Goal: Task Accomplishment & Management: Use online tool/utility

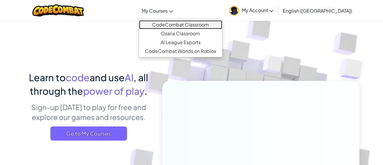
click at [182, 25] on link "CodeCombat Classroom" at bounding box center [180, 24] width 83 height 9
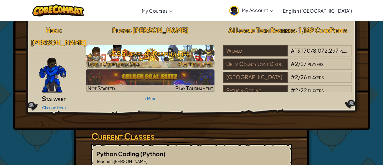
click at [194, 56] on h3 "CS5 Level 4: Reaping Fire" at bounding box center [150, 53] width 129 height 13
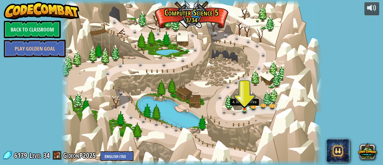
click at [246, 109] on img at bounding box center [245, 103] width 6 height 14
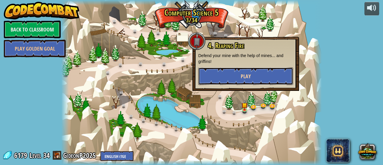
click at [230, 79] on button "Play" at bounding box center [245, 76] width 95 height 18
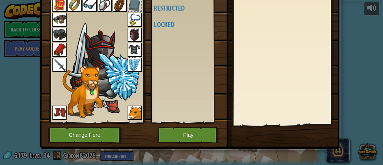
scroll to position [37, 0]
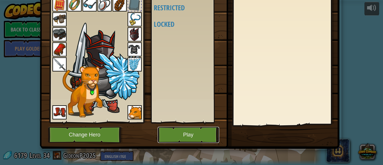
click at [201, 128] on button "Play" at bounding box center [189, 135] width 62 height 16
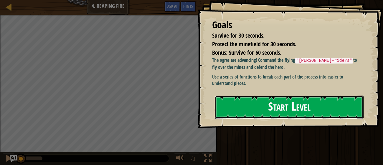
click at [281, 110] on button "Start Level" at bounding box center [289, 107] width 149 height 23
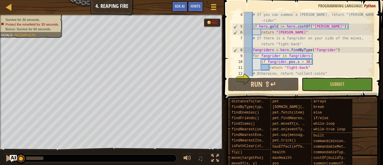
scroll to position [26, 0]
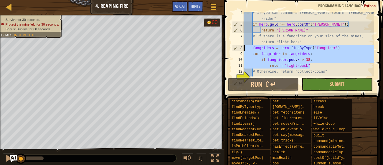
drag, startPoint x: 327, startPoint y: 66, endPoint x: 243, endPoint y: 50, distance: 84.9
click at [243, 50] on div "4 5 6 7 8 9 10 11 12 13 14 # If you can summon a griffin-rider, return "griffin…" at bounding box center [302, 44] width 143 height 65
type textarea "fangriders = hero.findByType("fangrider") for fangrider in fangriders:"
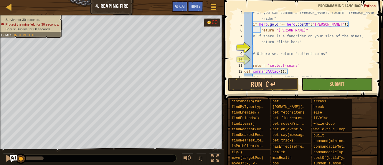
paste textarea "if enemy.type is "fangrider" and enemy.pos.x < 38:"
type textarea "if enemy.type is "fangrider" and enemy.pos.x < 38:"
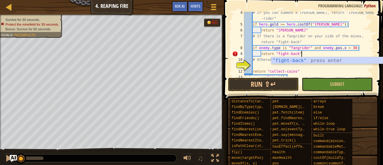
scroll to position [2, 4]
click at [283, 54] on div "# If you can summon a griffin-rider, return "griffin -rider" if hero . gold >= …" at bounding box center [308, 51] width 131 height 82
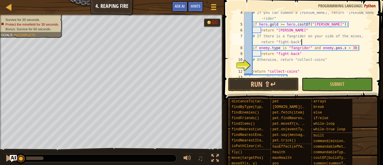
click at [338, 41] on div "# If you can summon a griffin-rider, return "griffin -rider" if hero . gold >= …" at bounding box center [308, 51] width 131 height 82
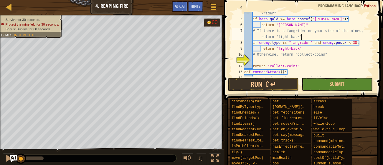
scroll to position [31, 0]
click at [257, 64] on div "# If you can summon a griffin-rider, return "griffin -rider" if hero . gold >= …" at bounding box center [308, 45] width 131 height 82
type textarea "return"
type textarea "if enemy.type is "fangrider" and enemy.pos.x < 38:"
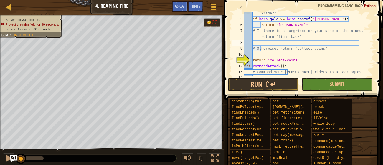
scroll to position [2, 0]
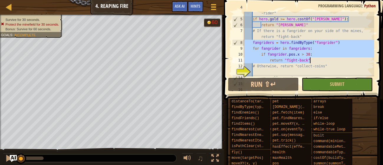
click at [276, 54] on div "# If you can summon a griffin-rider, return "griffin -rider" if hero . gold >= …" at bounding box center [308, 44] width 131 height 65
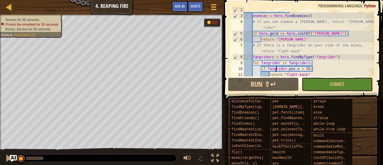
scroll to position [24, 0]
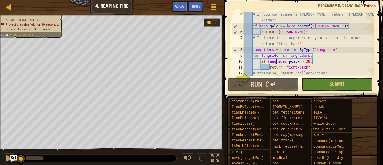
click at [344, 47] on div "# If you can summon a griffin-rider, return "griffin -rider" if hero . gold >= …" at bounding box center [308, 52] width 131 height 82
type textarea "fangriders = hero.findByType("fangrider")"
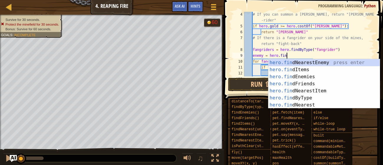
scroll to position [3, 3]
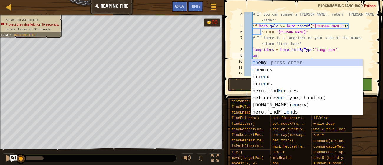
type textarea "e"
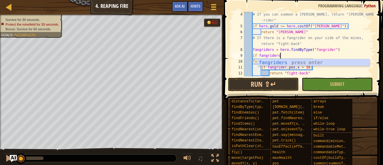
scroll to position [3, 3]
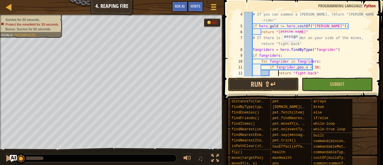
click at [279, 47] on div "# If you can summon a griffin-rider, return "griffin -rider" if hero . gold >= …" at bounding box center [308, 52] width 131 height 82
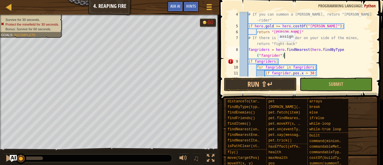
scroll to position [3, 11]
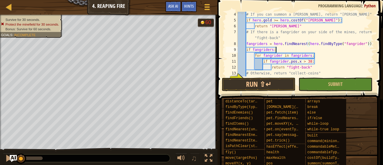
click at [288, 49] on div "# If you can summon a griffin-rider, return "griffin-rider" if hero . gold >= h…" at bounding box center [306, 49] width 138 height 77
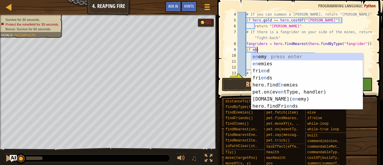
scroll to position [3, 2]
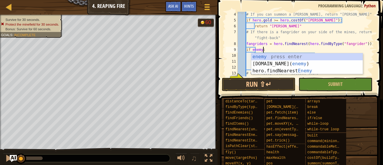
click at [373, 42] on div at bounding box center [371, 135] width 6 height 295
type textarea "fangriders = hero.findNearest(hero.findByType("fangrider"))"
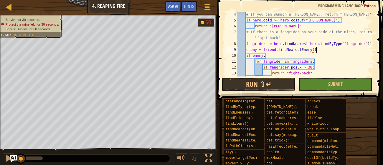
scroll to position [3, 6]
type textarea "if enemy:"
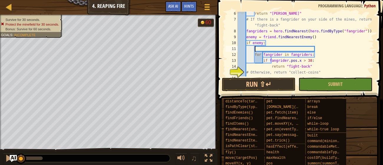
scroll to position [3, 1]
click at [322, 61] on div "return "griffin-rider" # If there is a fangrider on your side of the mines, ret…" at bounding box center [306, 49] width 138 height 77
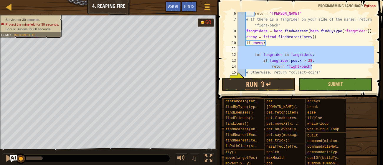
click at [212, 50] on div "Map Computer Science 5 4. Reaping Fire Game Menu Done Hints Ask AI 1 הההההההההה…" at bounding box center [191, 82] width 383 height 165
type textarea "for fangrider in fangriders:"
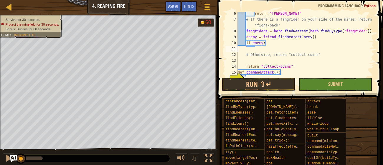
scroll to position [3, 0]
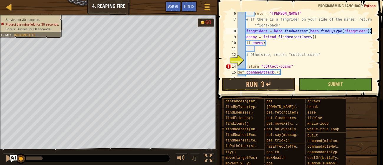
drag, startPoint x: 246, startPoint y: 30, endPoint x: 373, endPoint y: 30, distance: 126.4
click at [373, 30] on div "6 7 8 9 10 11 12 13 14 15 16 17 return "griffin-rider" # If there is a fangride…" at bounding box center [299, 44] width 150 height 65
type textarea "if enemy:"
type textarea "fangriders = hero.findNearest(hero.findByType("fangrider"))"
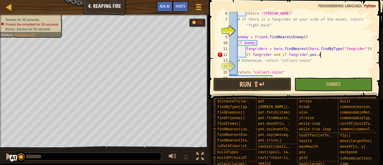
scroll to position [3, 7]
type textarea "if fangrider and if fangrider.pos.x < 25:"
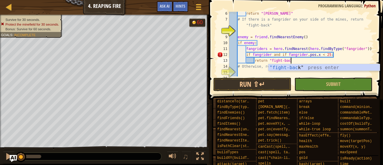
scroll to position [3, 5]
click at [310, 53] on div "return "griffin-rider" # If there is a fangrider on your side of the mines, ret…" at bounding box center [301, 49] width 146 height 77
type textarea "if fangrider and if fangrider.pos.x < 25:"
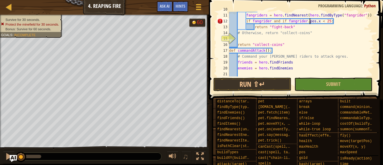
scroll to position [70, 0]
click at [258, 41] on div "if enemy : fangriders = hero . findNearest ( hero . findByType ( "fangrider" ))…" at bounding box center [301, 44] width 146 height 77
type textarea "# Otherwise, return "collect-coins""
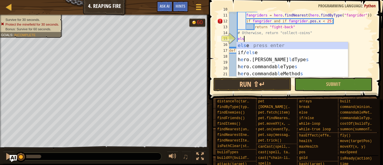
scroll to position [3, 1]
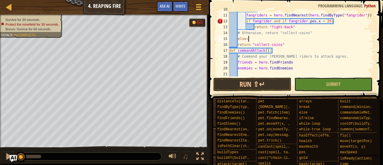
click at [237, 43] on div "if enemy : fangriders = hero . findNearest ( hero . findByType ( "fangrider" ))…" at bounding box center [301, 44] width 146 height 77
click at [168, 6] on span "Ask AI" at bounding box center [165, 6] width 10 height 6
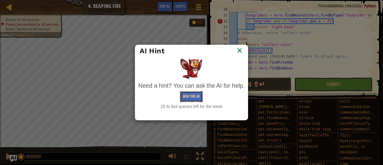
click at [192, 97] on button "Ask the AI" at bounding box center [191, 96] width 23 height 11
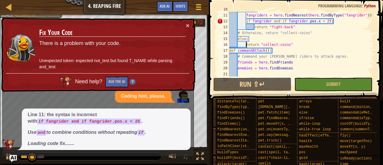
click at [286, 15] on div "if enemy : fangriders = hero . findNearest ( hero . findByType ( "fangrider" ))…" at bounding box center [301, 44] width 146 height 77
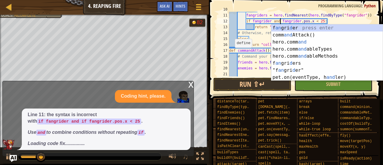
click at [192, 85] on div "x" at bounding box center [190, 84] width 5 height 6
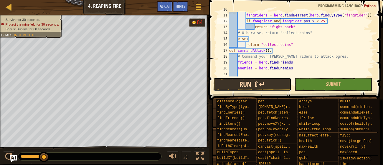
click at [265, 83] on button "Run ⇧↵" at bounding box center [252, 85] width 78 height 14
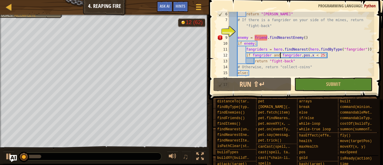
scroll to position [20, 0]
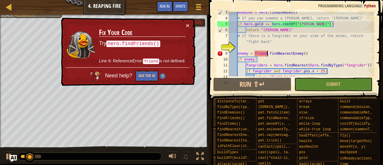
click at [268, 53] on div "enemies = hero . findEnemies ( ) # If you can summon a griffin-rider, return "g…" at bounding box center [301, 47] width 146 height 77
type textarea "enemy = friend.findNearestEnemy()"
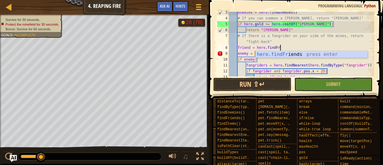
type textarea "friend = hero.findFriends"
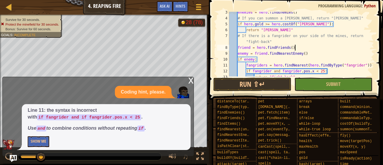
scroll to position [3, 0]
click at [270, 52] on div "enemies = hero . findEnemies ( ) # If you can summon a griffin-rider, return "g…" at bounding box center [301, 47] width 146 height 77
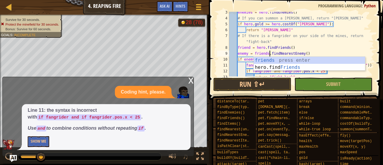
scroll to position [3, 3]
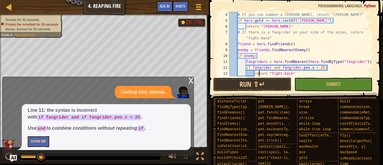
click at [259, 75] on div "# If you can summon a griffin-rider, return "griffin-rider" if hero . gold >= h…" at bounding box center [301, 50] width 146 height 77
click at [266, 82] on button "Run ⇧↵" at bounding box center [252, 85] width 78 height 14
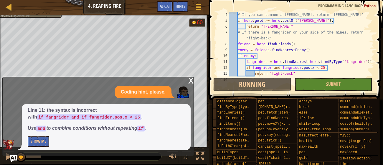
click at [191, 79] on div "x" at bounding box center [190, 80] width 5 height 6
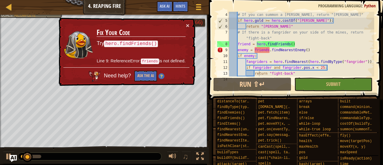
click at [257, 50] on div "# If you can summon a griffin-rider, return "griffin-rider" if hero . gold >= h…" at bounding box center [301, 50] width 146 height 77
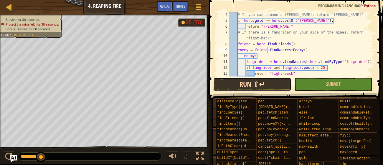
click at [231, 88] on button "Run ⇧↵" at bounding box center [252, 85] width 78 height 14
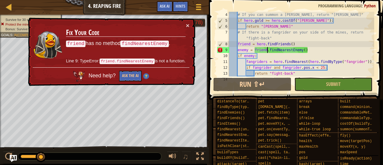
click at [304, 44] on div "# If you can summon a griffin-rider, return "griffin-rider" if hero . gold >= h…" at bounding box center [301, 50] width 146 height 77
drag, startPoint x: 304, startPoint y: 41, endPoint x: 295, endPoint y: 39, distance: 9.2
click at [295, 39] on div "# If you can summon a griffin-rider, return "griffin-rider" if hero . gold >= h…" at bounding box center [301, 50] width 146 height 77
click at [300, 44] on div "# If you can summon a griffin-rider, return "griffin-rider" if hero . gold >= h…" at bounding box center [301, 50] width 146 height 77
type textarea "friend = hero.findFriends()"
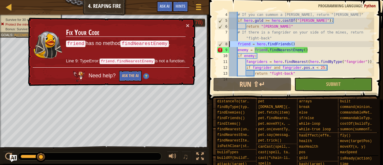
drag, startPoint x: 300, startPoint y: 44, endPoint x: 226, endPoint y: 44, distance: 74.2
click at [226, 44] on div "friend = hero.findFriends() 4 5 6 7 8 9 10 11 12 13 14 # If you can summon a gr…" at bounding box center [295, 44] width 158 height 65
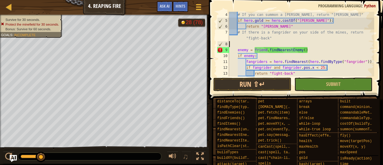
scroll to position [3, 0]
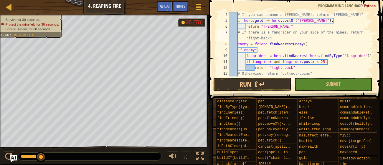
click at [265, 44] on div "# If you can summon a griffin-rider, return "griffin-rider" if hero . gold >= h…" at bounding box center [301, 50] width 146 height 77
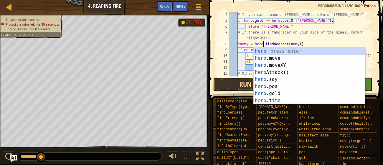
scroll to position [3, 3]
click at [265, 44] on div "# If you can summon a griffin-rider, return "griffin-rider" if hero . gold >= h…" at bounding box center [301, 50] width 146 height 77
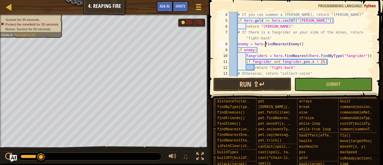
click at [248, 92] on span at bounding box center [296, 41] width 179 height 117
click at [236, 85] on button "Run ⇧↵" at bounding box center [252, 85] width 78 height 14
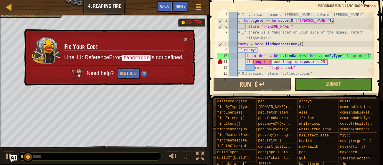
click at [272, 59] on div "# If you can summon a griffin-rider, return "griffin-rider" if hero . gold >= h…" at bounding box center [301, 50] width 146 height 77
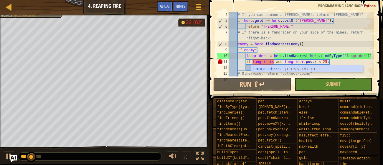
scroll to position [3, 4]
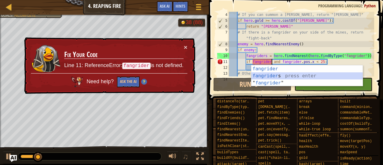
click at [267, 60] on div "# If you can summon a griffin-rider, return "griffin-rider" if hero . gold >= h…" at bounding box center [301, 50] width 146 height 77
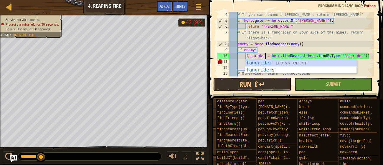
scroll to position [3, 3]
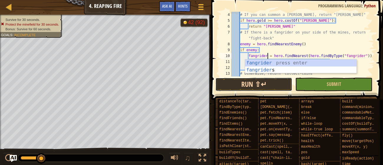
click at [244, 81] on button "Run ⇧↵" at bounding box center [253, 85] width 77 height 14
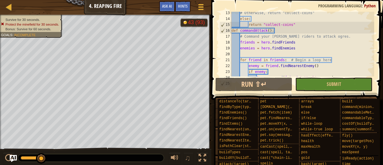
scroll to position [87, 0]
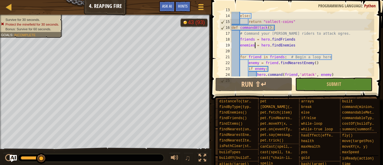
click at [255, 44] on div "# Otherwise, return "collect-coins" else : return "collect-coins" def commandAt…" at bounding box center [302, 45] width 144 height 77
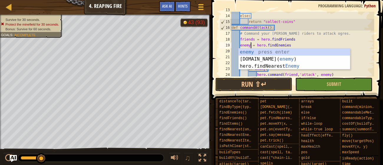
scroll to position [3, 1]
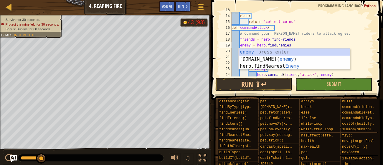
click at [291, 45] on div "# Otherwise, return "collect-coins" else : return "collect-coins" def commandAt…" at bounding box center [302, 45] width 144 height 77
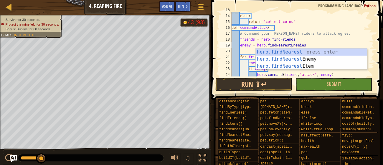
scroll to position [3, 5]
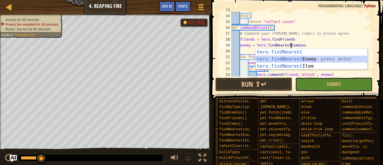
click at [303, 61] on div "hero.findNearest press enter hero.findNearest Enemy press enter hero.findNeares…" at bounding box center [311, 66] width 111 height 35
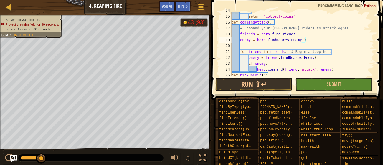
scroll to position [96, 0]
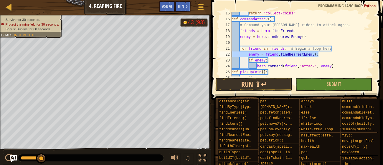
click at [205, 57] on div "Map Computer Science 5 4. Reaping Fire Game Menu Done Hints Ask AI 1 2 3 4 5 6 …" at bounding box center [191, 82] width 383 height 165
type textarea "enemy = friend.findNearestEnemy()"
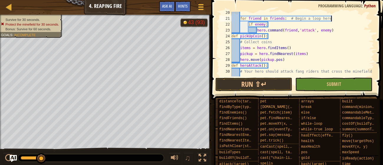
scroll to position [128, 0]
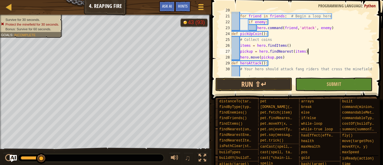
click at [307, 52] on div "for friend in friends : # Begin a loop here if enemy : hero . command ( friend …" at bounding box center [302, 48] width 144 height 82
type textarea "pickup = hero.findNearest(items)"
drag, startPoint x: 310, startPoint y: 52, endPoint x: 216, endPoint y: 50, distance: 94.0
click at [216, 50] on div "pickup = hero.findNearest(items) 20 21 22 23 24 25 26 27 28 29 30 31 for friend…" at bounding box center [295, 61] width 173 height 117
type textarea "items = hero.findItems()"
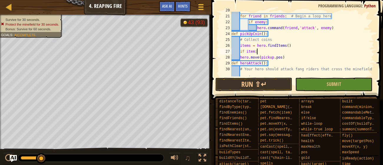
scroll to position [3, 2]
click at [242, 56] on div "for friend in friends : # Begin a loop here if enemy : hero . command ( friend …" at bounding box center [302, 48] width 144 height 82
click at [262, 53] on div "for friend in friends : # Begin a loop here if enemy : hero . command ( friend …" at bounding box center [302, 48] width 144 height 82
type textarea "if"
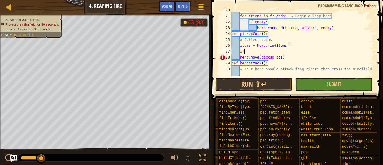
scroll to position [3, 0]
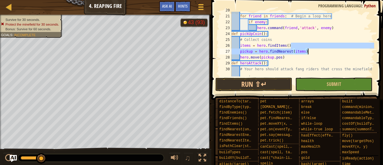
click at [294, 47] on div "for friend in friends : # Begin a loop here if enemy : hero . command ( friend …" at bounding box center [302, 44] width 144 height 65
type textarea "items = hero.findItems()"
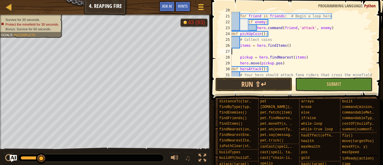
scroll to position [3, 0]
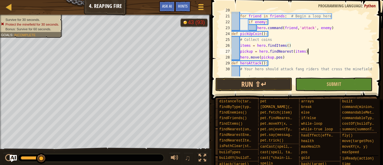
click at [313, 51] on div "for friend in friends : # Begin a loop here if enemy : hero . command ( friend …" at bounding box center [302, 48] width 144 height 82
type textarea "pickup = hero.findNearest(items)"
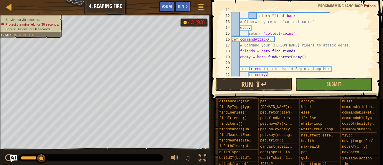
scroll to position [85, 0]
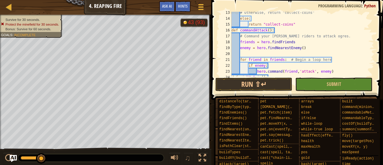
click at [255, 37] on div "# Otherwise, return "collect-coins" else : return "collect-coins" def commandAt…" at bounding box center [302, 48] width 144 height 77
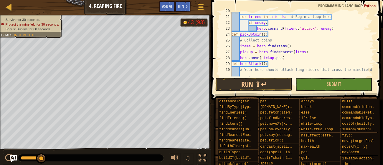
scroll to position [128, 0]
click at [251, 44] on div "for friend in friends : # Begin a loop here if enemy : hero . command ( friend …" at bounding box center [302, 49] width 144 height 82
drag, startPoint x: 311, startPoint y: 54, endPoint x: 209, endPoint y: 53, distance: 101.6
click at [209, 53] on div "item = hero.findNearest(hero.findItems()) 20 21 22 23 24 25 26 27 28 29 30 31 f…" at bounding box center [295, 61] width 173 height 117
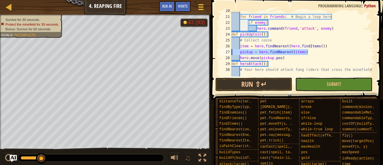
type textarea "pickup = hero.findNearest(items)"
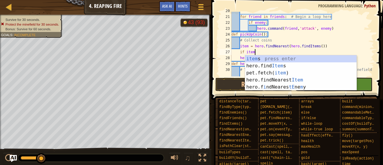
scroll to position [3, 2]
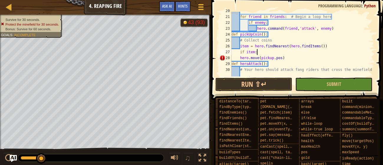
click at [241, 58] on div "for friend in friends : # Begin a loop here if enemy : hero . command ( friend …" at bounding box center [302, 49] width 144 height 82
click at [284, 57] on div "for friend in friends : # Begin a loop here if enemy : hero . command ( friend …" at bounding box center [302, 49] width 144 height 82
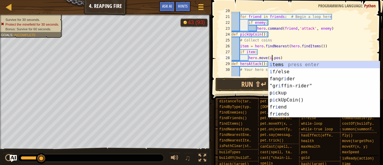
scroll to position [3, 4]
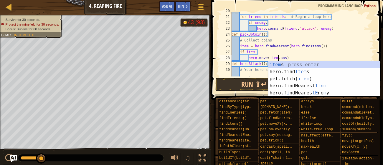
click at [284, 57] on div "for friend in friends : # Begin a loop here if enemy : hero . command ( friend …" at bounding box center [302, 49] width 144 height 82
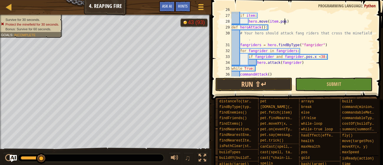
scroll to position [164, 0]
click at [201, 51] on div "Map Computer Science 5 4. Reaping Fire Game Menu Done Hints Ask AI 1 2 3 4 5 6 …" at bounding box center [191, 82] width 383 height 165
type textarea "for fangrider in fangriders:"
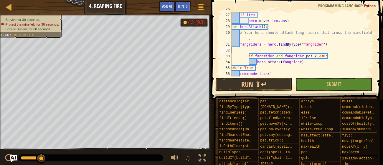
scroll to position [3, 0]
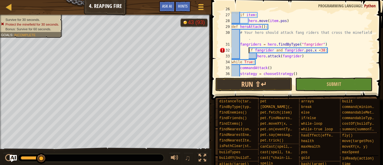
click at [249, 51] on div "item = hero . findNearest ( hero . findItems ( )) if item : hero . move ( item …" at bounding box center [302, 44] width 144 height 77
click at [277, 44] on div "item = hero . findNearest ( hero . findItems ( )) if item : hero . move ( item …" at bounding box center [302, 44] width 144 height 77
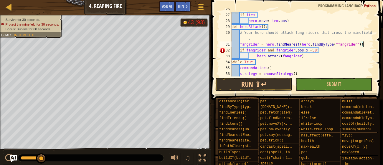
scroll to position [3, 10]
click at [256, 55] on div "item = hero . findNearest ( hero . findItems ( )) if item : hero . move ( item …" at bounding box center [302, 44] width 144 height 77
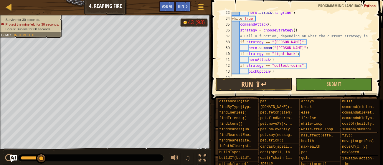
scroll to position [212, 0]
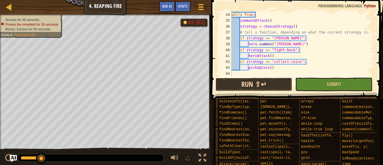
click at [243, 78] on button "Run ⇧↵" at bounding box center [253, 85] width 77 height 14
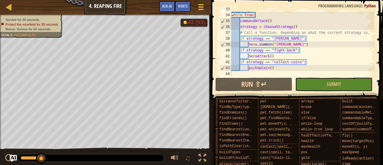
scroll to position [212, 0]
click at [274, 68] on div "hero . attack ( fangrider ) while True : commandAttack ( ) strategy = chooseStr…" at bounding box center [302, 44] width 144 height 77
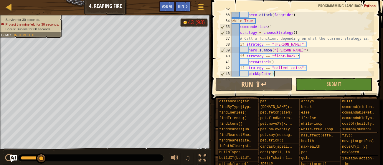
scroll to position [0, 0]
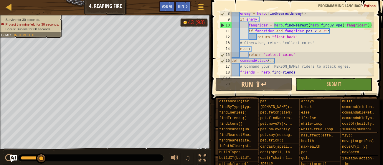
click at [295, 32] on div "enemy = hero . findNearestEnemy ( ) if enemy : fangrider = hero . findNearest (…" at bounding box center [302, 49] width 144 height 77
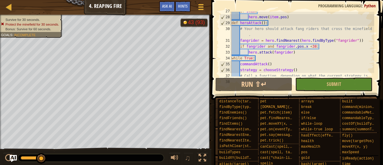
scroll to position [168, 0]
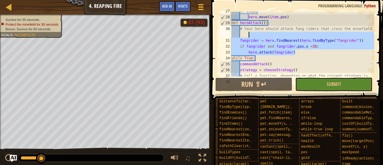
click at [196, 34] on div "Map Computer Science 5 4. Reaping Fire Game Menu Done Hints Ask AI 1 2 3 4 5 6 …" at bounding box center [191, 82] width 383 height 165
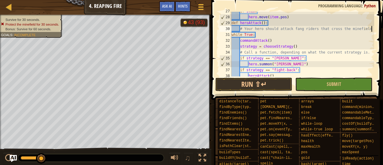
type textarea "# Your hero should attack fang riders that cross the minefiel"
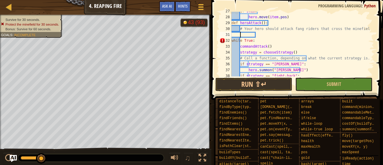
scroll to position [3, 0]
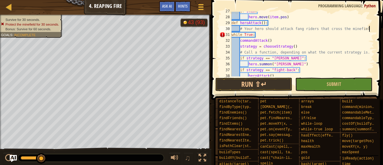
type textarea "# Your hero should attack fang riders that cross the minefield"
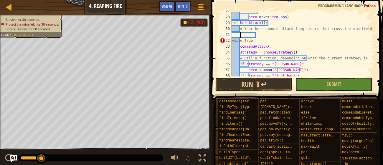
scroll to position [3, 0]
paste textarea "hero.attack(enemy)"
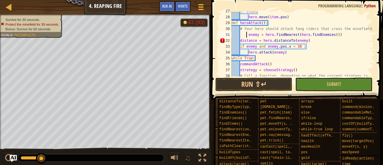
click at [247, 34] on div "if item : hero . move ( item . pos ) def heroAttack ( ) : # Your hero should at…" at bounding box center [302, 46] width 144 height 77
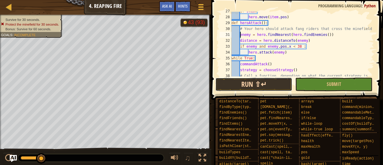
click at [275, 87] on button "Run ⇧↵" at bounding box center [253, 85] width 77 height 14
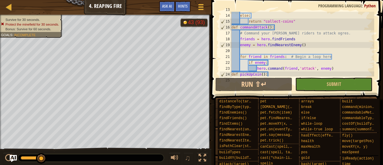
scroll to position [88, 0]
click at [269, 46] on div "# Otherwise, return "collect-coins" else : return "collect-coins" def commandAt…" at bounding box center [302, 44] width 144 height 77
type textarea "enemy = hero.findNearestEnemy()"
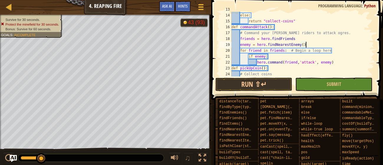
click at [273, 59] on div "# Otherwise, return "collect-coins" else : return "collect-coins" def commandAt…" at bounding box center [302, 44] width 144 height 77
type textarea "if enemy:"
drag, startPoint x: 274, startPoint y: 59, endPoint x: 226, endPoint y: 54, distance: 47.7
click at [226, 54] on div "if enemy: 13 14 15 16 17 18 19 20 21 22 23 24 25 # Otherwise, return "collect-c…" at bounding box center [296, 44] width 156 height 65
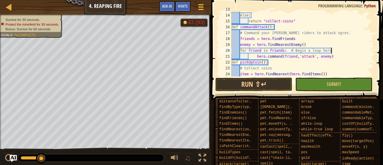
click at [257, 61] on div "# Otherwise, return "collect-coins" else : return "collect-coins" def commandAt…" at bounding box center [302, 44] width 144 height 77
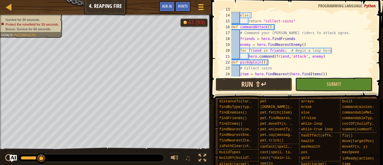
click at [280, 87] on button "Run ⇧↵" at bounding box center [253, 85] width 77 height 14
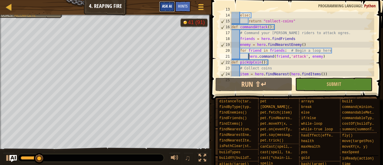
click at [168, 4] on span "Ask AI" at bounding box center [167, 6] width 10 height 6
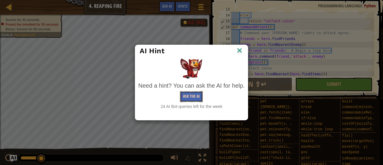
click at [189, 98] on button "Ask the AI" at bounding box center [191, 96] width 23 height 11
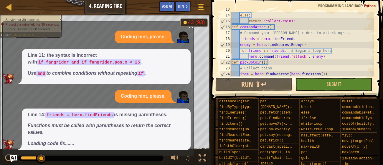
click at [303, 39] on div "# Otherwise, return "collect-coins" else : return "collect-coins" def commandAt…" at bounding box center [302, 44] width 144 height 77
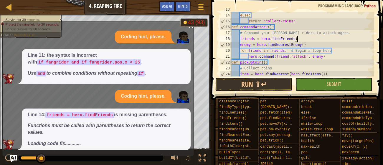
scroll to position [3, 5]
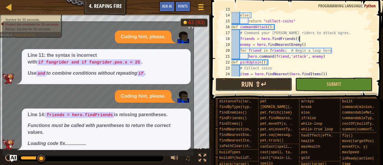
click at [256, 82] on button "Run ⇧↵" at bounding box center [253, 85] width 77 height 14
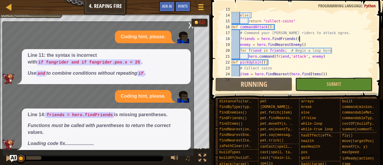
click at [190, 22] on div "x" at bounding box center [190, 25] width 5 height 6
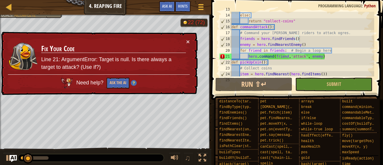
type textarea "for friend in friends: # Begin a loop here"
click at [333, 50] on div "# Otherwise, return "collect-coins" else : return "collect-coins" def commandAt…" at bounding box center [302, 44] width 144 height 77
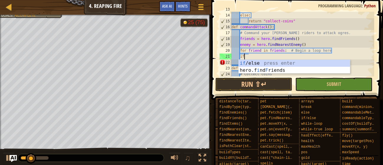
type textarea "i"
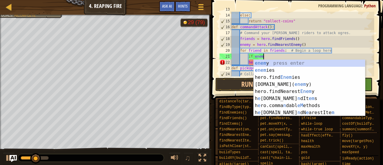
scroll to position [3, 2]
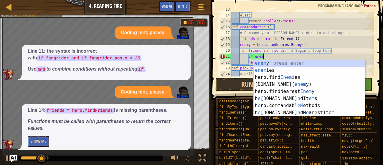
click at [289, 55] on div "# Otherwise, return "collect-coins" else : return "collect-coins" def commandAt…" at bounding box center [302, 44] width 144 height 77
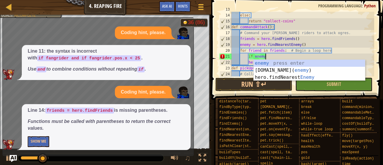
scroll to position [3, 3]
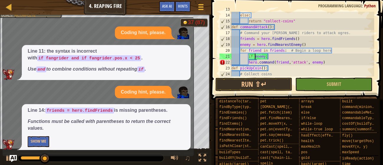
click at [254, 59] on div "# Otherwise, return "collect-coins" else : return "collect-coins" def commandAt…" at bounding box center [302, 44] width 144 height 77
click at [245, 62] on div "# Otherwise, return "collect-coins" else : return "collect-coins" def commandAt…" at bounding box center [302, 44] width 144 height 77
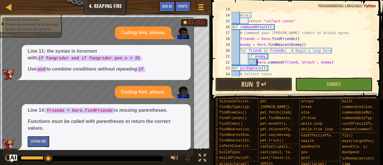
click at [14, 157] on img "Ask AI" at bounding box center [13, 159] width 8 height 8
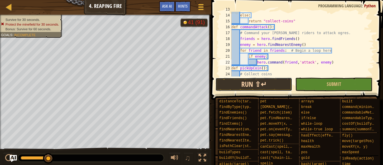
click at [234, 80] on button "Run ⇧↵" at bounding box center [253, 85] width 77 height 14
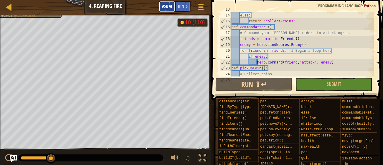
click at [163, 5] on span "Ask AI" at bounding box center [167, 6] width 10 height 6
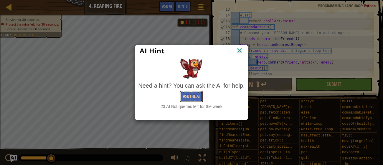
click at [195, 96] on button "Ask the AI" at bounding box center [191, 96] width 23 height 11
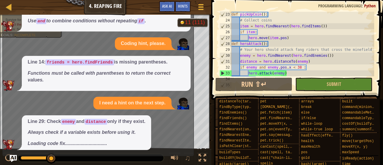
scroll to position [142, 0]
click at [315, 65] on div "def pickUpCoin ( ) : # Collect coins item = hero . findNearest ( hero . findIte…" at bounding box center [302, 49] width 144 height 77
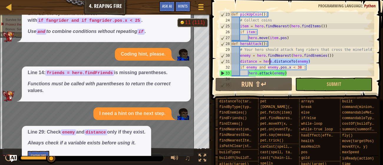
scroll to position [15, 0]
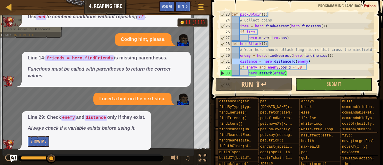
drag, startPoint x: 315, startPoint y: 63, endPoint x: 229, endPoint y: 63, distance: 85.4
click at [229, 63] on div "if enemy and enemy.pos.x < 38 : 23 24 25 26 27 28 29 30 31 32 33 34 35 def pick…" at bounding box center [296, 44] width 156 height 65
type textarea "distance = hero.distanceTo(enemy)"
click at [37, 144] on button "Show Me" at bounding box center [39, 141] width 22 height 11
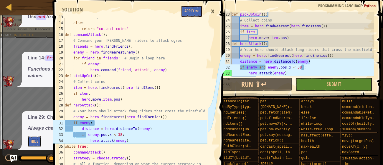
scroll to position [87, 0]
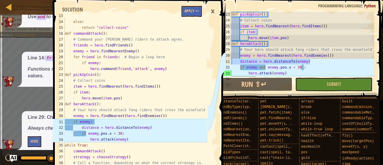
click at [139, 61] on div "# Otherwise, return "collect-coins" else : return "collect-coins" def commandAt…" at bounding box center [136, 92] width 144 height 159
type textarea "if enemy:"
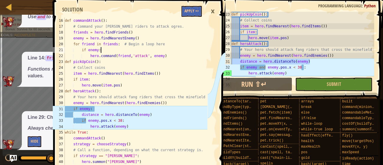
scroll to position [100, 0]
click at [186, 14] on button "Apply =>" at bounding box center [191, 11] width 20 height 11
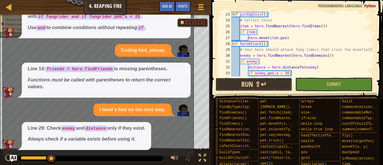
click at [259, 88] on button "Run ⇧↵" at bounding box center [253, 85] width 77 height 14
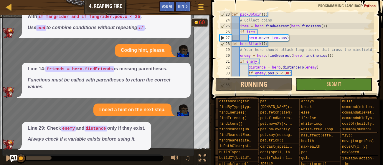
scroll to position [3, 0]
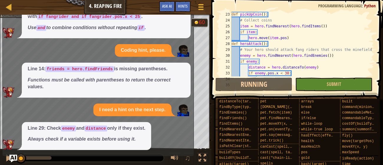
click at [13, 155] on img "Ask AI" at bounding box center [13, 159] width 8 height 8
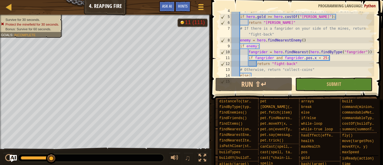
scroll to position [28, 0]
type textarea "if enemy:"
drag, startPoint x: 271, startPoint y: 48, endPoint x: 227, endPoint y: 45, distance: 44.0
click at [227, 45] on div "if enemy: 4 5 6 7 8 9 10 11 12 13 14 15 # If you can summon a griffin-rider, re…" at bounding box center [296, 44] width 156 height 65
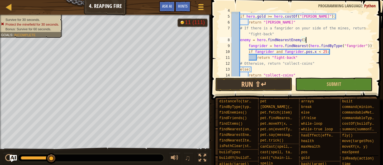
click at [248, 49] on div "# If you can summon a griffin-rider, return "griffin-rider" if hero . gold >= h…" at bounding box center [302, 46] width 144 height 77
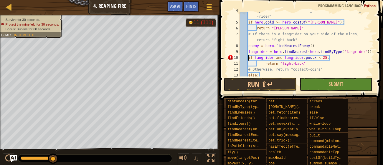
scroll to position [11, 0]
click at [279, 85] on button "Run ⇧↵" at bounding box center [260, 85] width 73 height 14
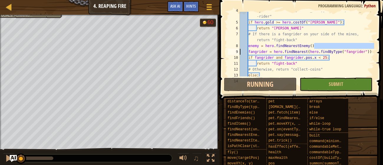
drag, startPoint x: 320, startPoint y: 47, endPoint x: 229, endPoint y: 52, distance: 91.1
click at [229, 52] on div "return "fight-back" 4 5 6 7 8 9 10 11 12 13 14 # If you can summon a griffin-ri…" at bounding box center [300, 44] width 148 height 65
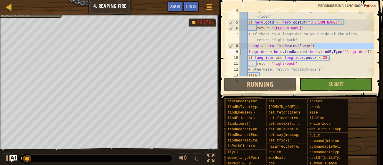
click at [343, 41] on div "# If you can summon a griffin-rider, return "griffin -rider" if hero . gold >= …" at bounding box center [306, 49] width 135 height 82
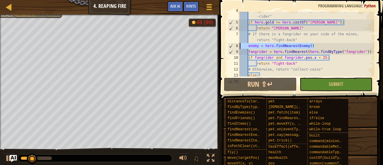
drag, startPoint x: 344, startPoint y: 44, endPoint x: 220, endPoint y: 48, distance: 123.8
click at [220, 48] on div "# If there is a fangrider on your side of the mines, return "fight-back" 4 5 6 …" at bounding box center [300, 61] width 165 height 117
type textarea "enemy = hero.findNearestEnemy()"
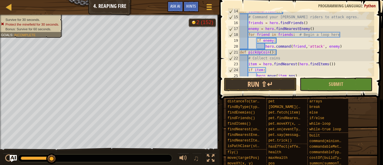
scroll to position [97, 0]
click at [281, 28] on div "def commandAttack ( ) : # Command your griffin riders to attack ogres. friends …" at bounding box center [306, 47] width 135 height 77
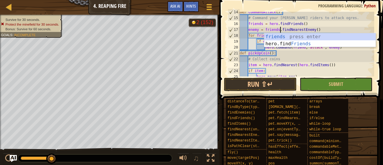
scroll to position [3, 3]
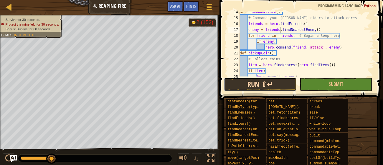
click at [271, 82] on button "Run ⇧↵" at bounding box center [260, 85] width 73 height 14
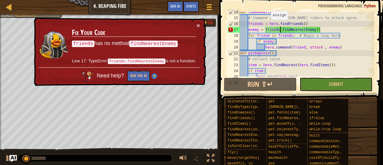
click at [268, 23] on div "def commandAttack ( ) : # Command your griffin riders to attack ogres. friends …" at bounding box center [306, 47] width 135 height 77
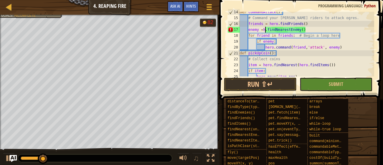
scroll to position [3, 2]
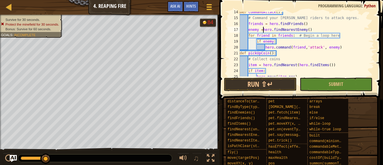
type textarea "enemy = hero.findNearestEnemy()"
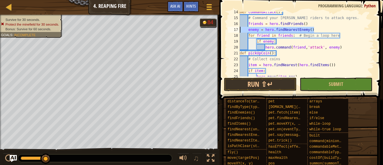
click at [205, 29] on div "Map Computer Science 5 4. Reaping Fire Game Menu Done Hints Ask AI if enemy: 2 …" at bounding box center [191, 82] width 383 height 165
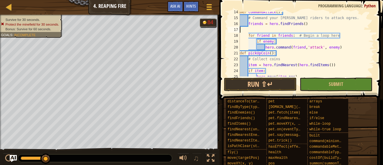
scroll to position [3, 0]
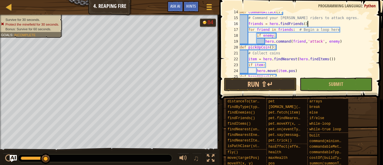
click at [298, 36] on div "def commandAttack ( ) : # Command your griffin riders to attack ogres. friends …" at bounding box center [306, 47] width 135 height 77
type textarea "if enemy:"
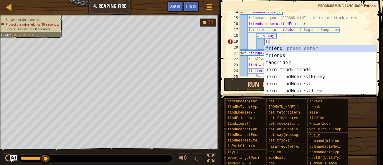
scroll to position [3, 2]
type textarea "f"
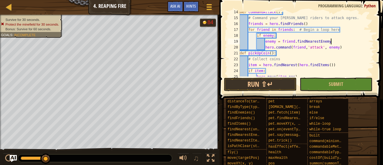
scroll to position [3, 7]
click at [265, 91] on span at bounding box center [302, 41] width 168 height 117
click at [265, 91] on button "Run ⇧↵" at bounding box center [260, 85] width 73 height 14
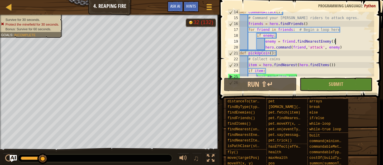
click at [347, 31] on div "def commandAttack ( ) : # Command your griffin riders to attack ogres. friends …" at bounding box center [306, 47] width 135 height 77
type textarea "for friend in friends: # Begin a loop here"
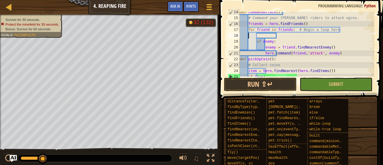
scroll to position [3, 0]
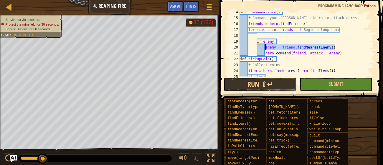
drag, startPoint x: 339, startPoint y: 47, endPoint x: 266, endPoint y: 49, distance: 72.8
click at [266, 49] on div "def commandAttack ( ) : # Command your griffin riders to attack ogres. friends …" at bounding box center [306, 47] width 135 height 77
type textarea "if enemy:"
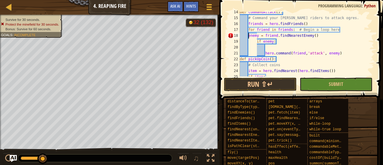
type textarea "enemy = friend.findNearestEnemy()"
click at [261, 87] on button "Run ⇧↵" at bounding box center [260, 85] width 73 height 14
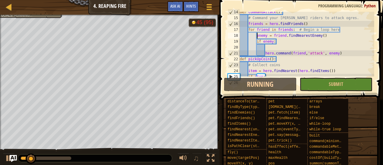
scroll to position [97, 0]
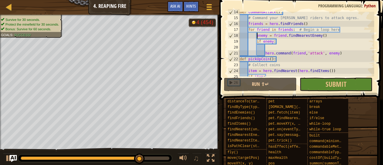
click at [40, 18] on ul "Survive for 30 seconds. Protect the minefield for 30 seconds. Bonus: Survive fo…" at bounding box center [30, 24] width 59 height 14
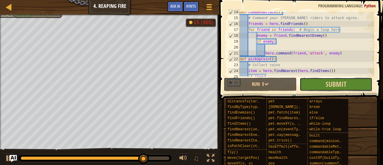
click at [315, 83] on button "Submit" at bounding box center [336, 85] width 73 height 14
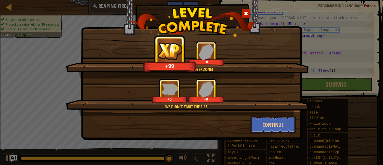
click at [251, 16] on img at bounding box center [191, 22] width 126 height 30
click at [247, 17] on div at bounding box center [246, 14] width 9 height 10
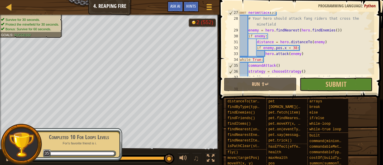
scroll to position [173, 0]
click at [295, 49] on div "def heroAttack ( ) : # Your hero should attack fang riders that cross the minef…" at bounding box center [306, 51] width 135 height 82
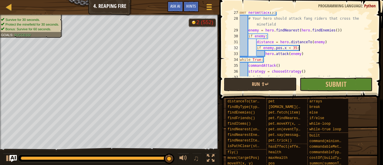
click at [316, 48] on div "def heroAttack ( ) : # Your hero should attack fang riders that cross the minef…" at bounding box center [306, 51] width 135 height 82
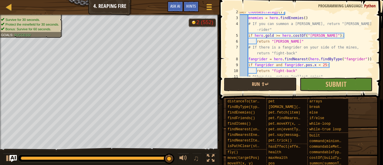
scroll to position [20, 0]
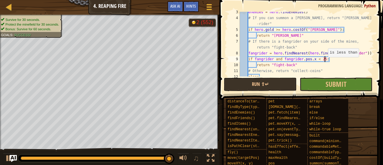
click at [325, 60] on div "enemies = hero . findEnemies ( ) # If you can summon a griffin-rider, return "g…" at bounding box center [306, 47] width 135 height 77
type textarea "if fangrider and fangrider.pos.x < 35:"
click at [285, 81] on button "Run ⇧↵" at bounding box center [260, 85] width 73 height 14
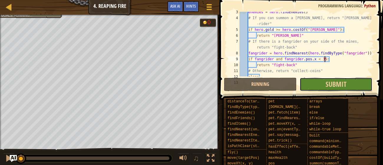
click at [306, 82] on button "Submit" at bounding box center [336, 85] width 73 height 14
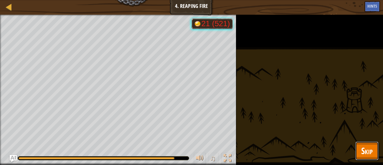
click at [359, 156] on button "Skip" at bounding box center [366, 151] width 23 height 19
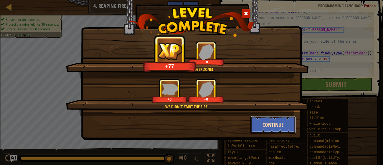
click at [276, 124] on button "Continue" at bounding box center [273, 125] width 46 height 18
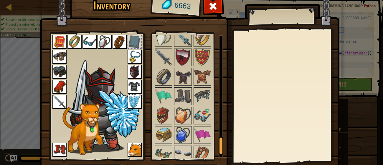
scroll to position [736, 0]
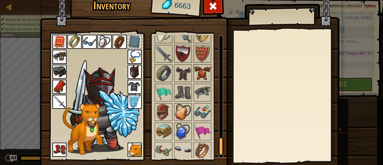
click at [200, 69] on img at bounding box center [202, 73] width 16 height 16
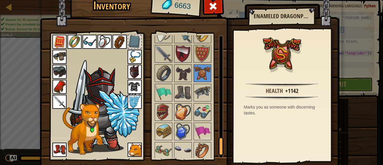
scroll to position [38, 0]
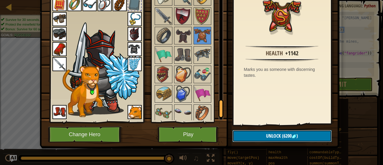
click at [279, 139] on span "Unlock" at bounding box center [273, 136] width 15 height 6
click at [261, 135] on button "Confirm" at bounding box center [281, 136] width 99 height 12
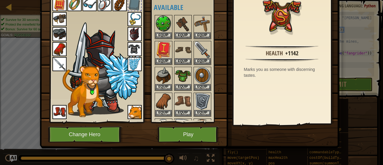
click at [262, 137] on img at bounding box center [190, 42] width 300 height 214
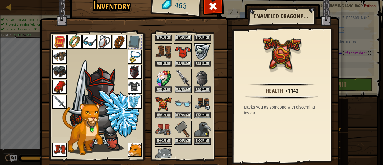
scroll to position [322, 0]
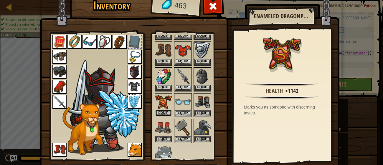
click at [165, 110] on button "Equip" at bounding box center [163, 113] width 16 height 6
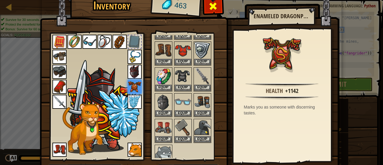
click at [207, 7] on div at bounding box center [213, 8] width 19 height 19
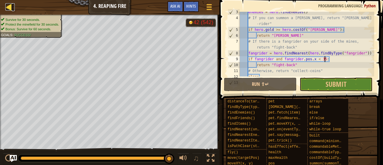
click at [11, 6] on div at bounding box center [8, 6] width 7 height 7
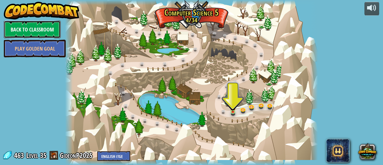
click at [44, 33] on link "Back to Classroom" at bounding box center [32, 30] width 57 height 18
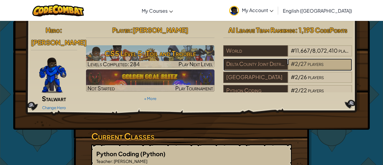
click at [299, 64] on span "/" at bounding box center [299, 63] width 2 height 7
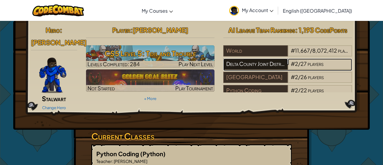
click at [269, 64] on div "Delta County Joint District No. 50" at bounding box center [255, 64] width 64 height 11
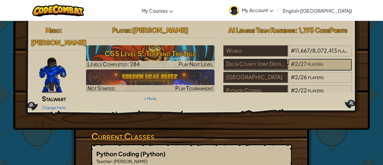
click at [317, 66] on span "players" at bounding box center [315, 63] width 16 height 7
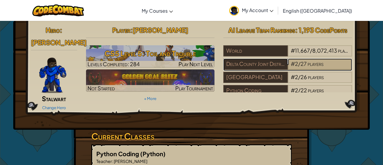
click at [314, 64] on span "players" at bounding box center [315, 63] width 16 height 7
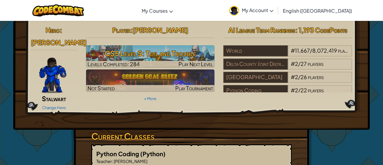
click at [178, 61] on div at bounding box center [150, 64] width 129 height 7
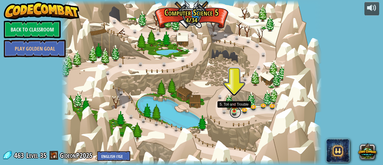
click at [232, 113] on link at bounding box center [235, 113] width 12 height 12
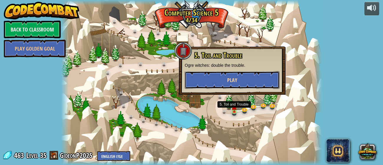
click at [215, 77] on button "Play" at bounding box center [232, 80] width 95 height 18
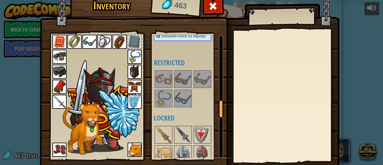
scroll to position [38, 0]
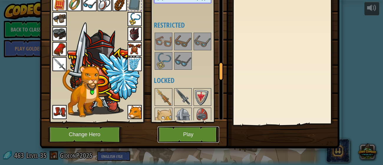
click at [192, 134] on button "Play" at bounding box center [189, 135] width 62 height 16
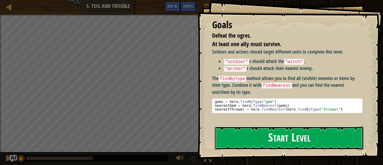
click at [297, 141] on button "Start Level" at bounding box center [289, 138] width 149 height 23
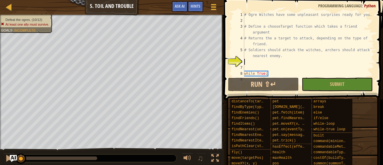
click at [311, 22] on div "# Ogre Witches have some unpleasant surprises ready for you. # Define a chooseT…" at bounding box center [308, 50] width 131 height 77
click at [325, 36] on div "# Ogre Witches have some unpleasant surprises ready for you. # Define a chooseT…" at bounding box center [308, 50] width 131 height 77
click at [326, 35] on div "# Ogre Witches have some unpleasant surprises ready for you. # Define a chooseT…" at bounding box center [308, 50] width 131 height 77
type textarea "# Define a chooseTarget function which takes a friend argument"
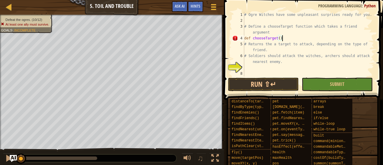
scroll to position [3, 3]
type textarea "def chooseTarget():"
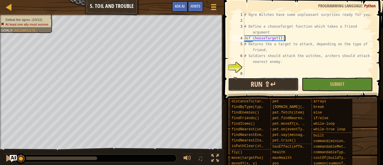
click at [286, 82] on button "Run ⇧↵" at bounding box center [263, 85] width 71 height 14
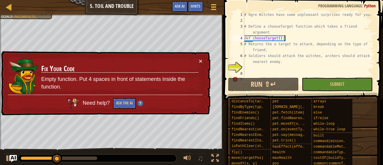
click at [201, 66] on div "× Fix Your Code Empty function. Put 4 spaces in front of statements inside the …" at bounding box center [105, 83] width 210 height 65
click at [201, 64] on div "× Fix Your Code Empty function. Put 4 spaces in front of statements inside the …" at bounding box center [105, 83] width 210 height 65
click at [201, 63] on button "×" at bounding box center [201, 61] width 4 height 6
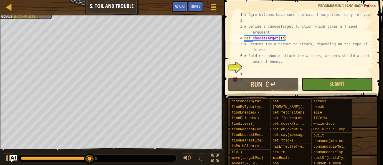
click at [23, 16] on div at bounding box center [112, 15] width 224 height 1
click at [310, 41] on div "# Ogre Witches have some unpleasant surprises ready for you. # Define a chooseT…" at bounding box center [308, 50] width 131 height 77
click at [324, 39] on div "# Ogre Witches have some unpleasant surprises ready for you. # Define a chooseT…" at bounding box center [308, 50] width 131 height 77
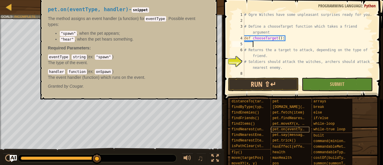
scroll to position [3, 0]
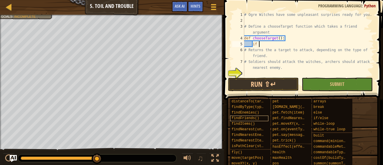
type textarea "i"
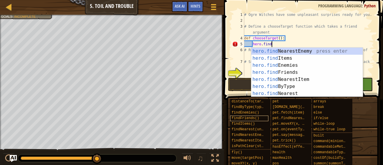
scroll to position [3, 2]
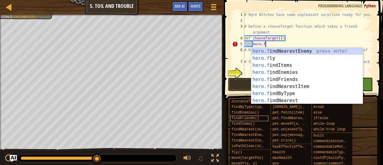
type textarea "h"
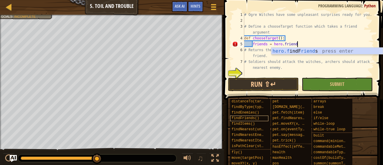
scroll to position [3, 4]
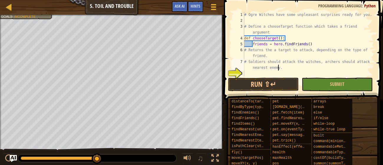
click at [279, 68] on div "# Ogre Witches have some unpleasant surprises ready for you. # Define a chooseT…" at bounding box center [308, 50] width 131 height 77
click at [337, 45] on div "# Ogre Witches have some unpleasant surprises ready for you. # Define a chooseT…" at bounding box center [308, 50] width 131 height 77
type textarea "friends = hero.findFriends()"
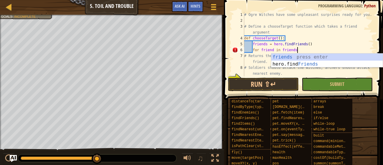
scroll to position [3, 4]
type textarea "for friend in friends:"
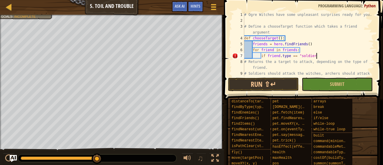
scroll to position [3, 6]
type textarea "if friend.type == "soldier":"
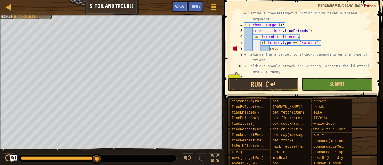
scroll to position [13, 0]
click at [284, 41] on div "# Define a chooseTarget function which takes a friend argument def chooseTarget…" at bounding box center [308, 51] width 131 height 82
type textarea "return "witches""
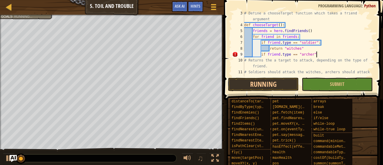
scroll to position [3, 6]
type textarea "if friend.type == "archer":"
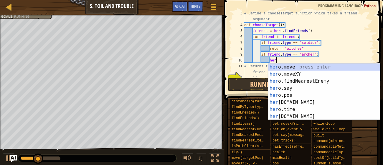
type textarea "h"
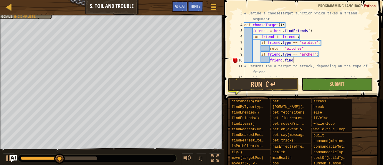
scroll to position [3, 4]
type textarea "friend.findNearestEnemy()"
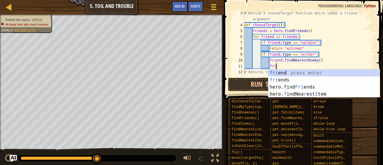
scroll to position [3, 2]
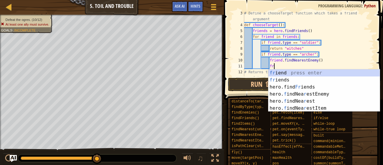
type textarea "f"
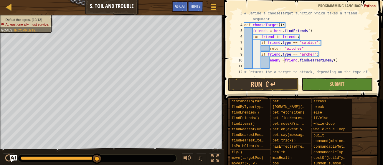
type textarea "enemy == friend.findNearestEnemy()"
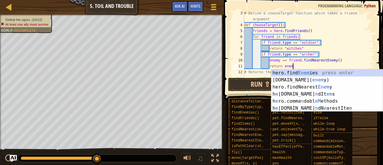
type textarea "return enemy"
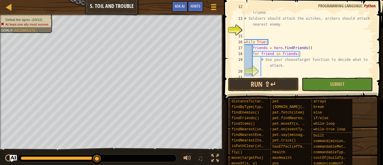
scroll to position [88, 0]
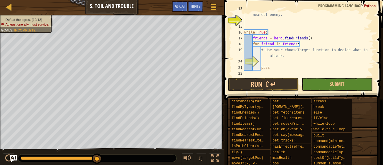
click at [278, 62] on div "# Soldiers should attack the witches, archers should attack nearest enemy. whil…" at bounding box center [308, 47] width 131 height 82
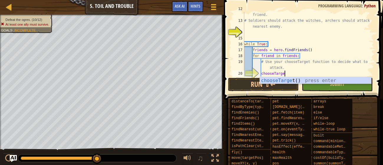
scroll to position [3, 3]
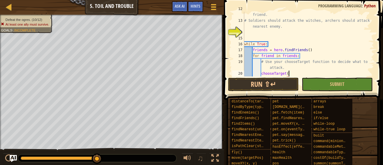
type textarea "chooseTarget()"
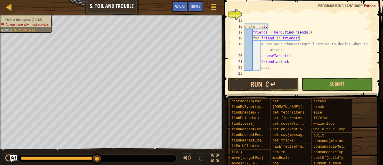
scroll to position [94, 0]
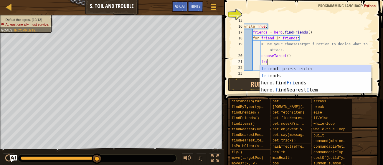
type textarea "f"
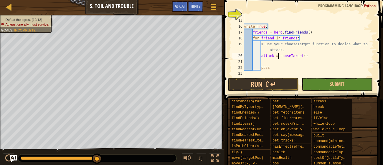
scroll to position [3, 3]
type textarea "attack = chooseTarget()"
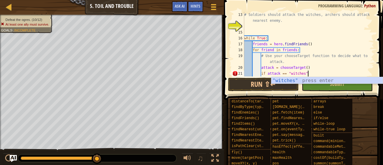
scroll to position [3, 5]
type textarea "if attack == "witches":"
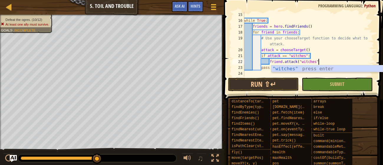
scroll to position [3, 6]
type textarea "friend.attack("witches")"
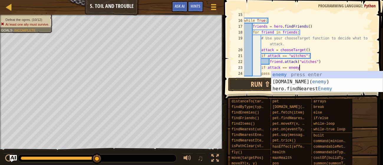
type textarea "if attack == enemy:"
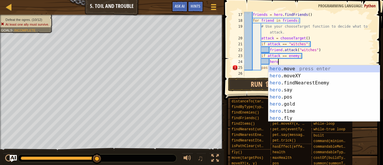
scroll to position [3, 2]
type textarea "h"
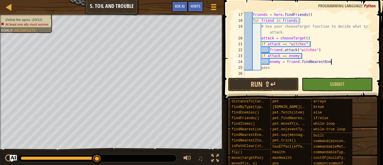
scroll to position [3, 7]
type textarea "enemy = friend.findNearestEnemy:"
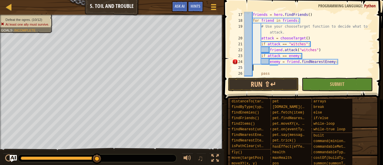
scroll to position [3, 0]
type textarea "enemy = friend.findNearestEnemy"
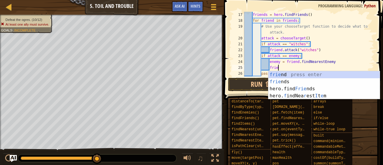
type textarea "f"
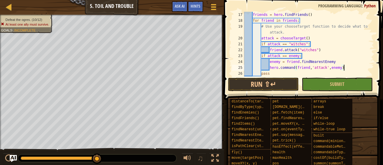
scroll to position [3, 8]
drag, startPoint x: 323, startPoint y: 49, endPoint x: 270, endPoint y: 49, distance: 53.0
click at [270, 49] on div "friends = hero . findFriends ( ) for friend in friends : # Use your chooseTarge…" at bounding box center [308, 50] width 131 height 77
type textarea "friend.attack("witches")"
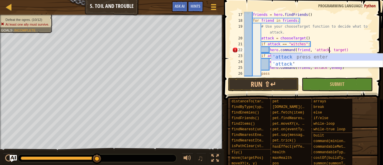
scroll to position [3, 7]
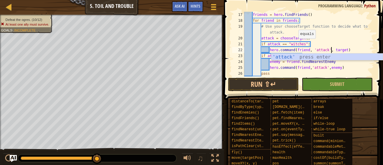
click at [303, 52] on div "friends = hero . findFriends ( ) for friend in friends : # Use your chooseTarge…" at bounding box center [308, 50] width 131 height 77
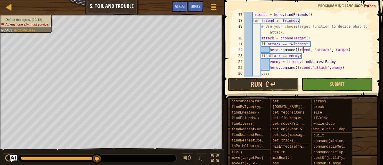
click at [352, 49] on div "friends = hero . findFriends ( ) for friend in friends : # Use your chooseTarge…" at bounding box center [308, 50] width 131 height 77
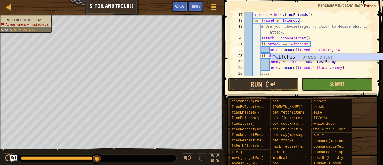
scroll to position [3, 7]
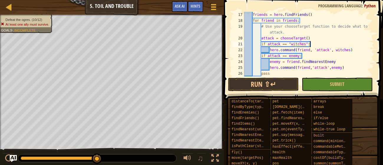
click at [323, 47] on div "friends = hero . findFriends ( ) for friend in friends : # Use your chooseTarge…" at bounding box center [308, 50] width 131 height 77
type textarea "if attack == "witches":"
click at [323, 45] on div "friends = hero . findFriends ( ) for friend in friends : # Use your chooseTarge…" at bounding box center [308, 50] width 131 height 77
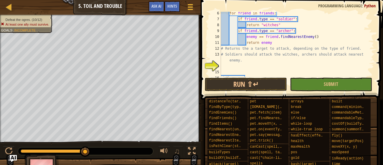
scroll to position [19, 0]
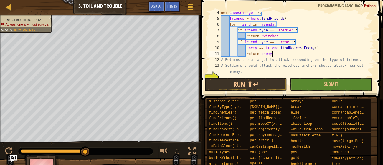
click at [290, 55] on div "def chooseTarget ( ) : friends = hero . findFriends ( ) for friend in friends :…" at bounding box center [297, 48] width 154 height 77
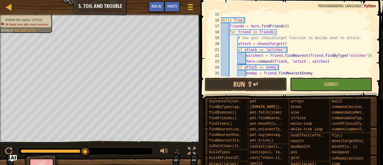
scroll to position [106, 0]
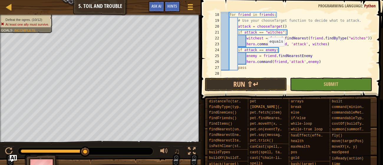
click at [266, 51] on div "for friend in friends : # Use your chooseTarget function to decide what to atta…" at bounding box center [297, 50] width 154 height 77
click at [247, 84] on button "Run ⇧↵" at bounding box center [246, 85] width 82 height 14
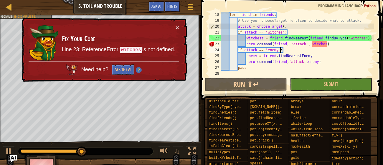
click at [260, 38] on div "for friend in friends : # Use your chooseTarget function to decide what to atta…" at bounding box center [297, 50] width 154 height 77
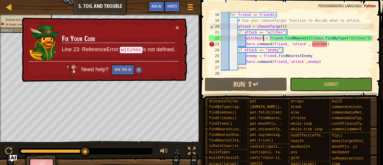
type textarea "witches = friend.findNearest(friend.findByType("witches"))"
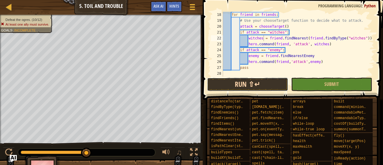
click at [249, 80] on button "Run ⇧↵" at bounding box center [247, 85] width 81 height 14
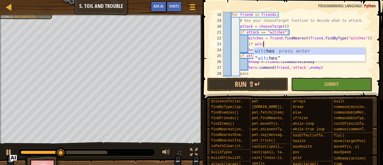
scroll to position [3, 3]
click at [367, 38] on div "for friend in friends : # Use your chooseTarget function to decide what to atta…" at bounding box center [298, 50] width 152 height 77
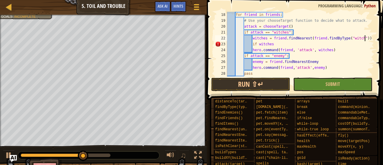
click at [290, 45] on div "for friend in friends : # Use your chooseTarget function to decide what to atta…" at bounding box center [300, 50] width 148 height 77
click at [250, 51] on div "for friend in friends : # Use your chooseTarget function to decide what to atta…" at bounding box center [300, 50] width 148 height 77
click at [254, 49] on div "for friend in friends : # Use your chooseTarget function to decide what to atta…" at bounding box center [300, 50] width 148 height 77
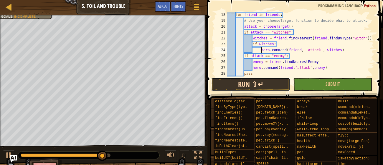
click at [253, 83] on button "Run ⇧↵" at bounding box center [250, 85] width 79 height 14
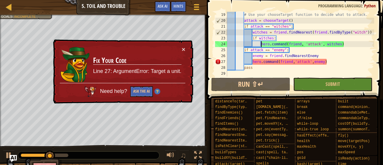
scroll to position [112, 0]
click at [328, 58] on div "# Use your chooseTarget function to decide what to attack. attack = chooseTarge…" at bounding box center [300, 50] width 148 height 77
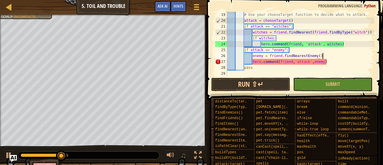
scroll to position [3, 7]
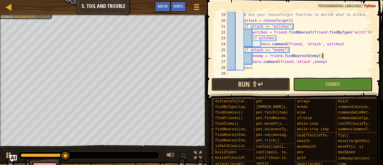
click at [242, 89] on button "Run ⇧↵" at bounding box center [250, 85] width 79 height 14
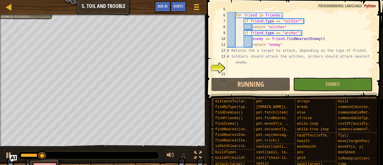
scroll to position [31, 0]
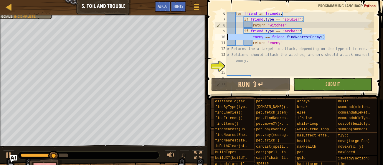
click at [186, 34] on div "Map Computer Science 5 5. Toil and Trouble Game Menu Done Hints Ask AI 1 הההההה…" at bounding box center [191, 82] width 383 height 165
type textarea "enemy == friend.findNearestEnemy()"
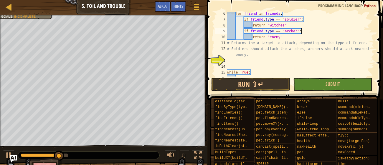
click at [298, 40] on div "for friend in friends : if friend . type == "soldier" : return "witches" if fri…" at bounding box center [300, 49] width 148 height 77
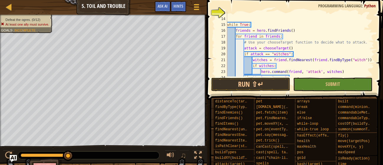
scroll to position [106, 0]
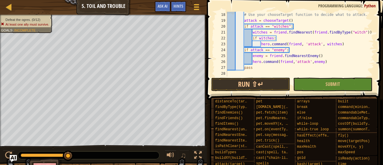
click at [304, 50] on div "# Use your chooseTarget function to decide what to attack. attack = chooseTarge…" at bounding box center [300, 50] width 148 height 77
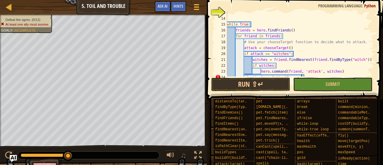
scroll to position [79, 0]
click at [259, 47] on div "while True : friends = hero . findFriends ( ) for friend in friends : # Use you…" at bounding box center [300, 48] width 148 height 77
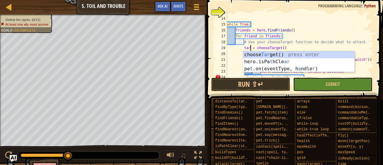
scroll to position [3, 2]
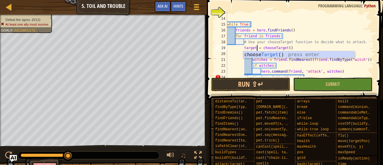
click at [259, 47] on div "while True : friends = hero . findFriends ( ) for friend in friends : # Use you…" at bounding box center [300, 48] width 148 height 77
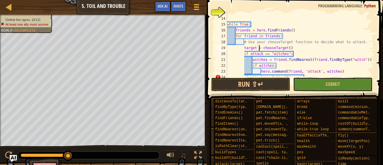
click at [264, 53] on div "while True : friends = hero . findFriends ( ) for friend in friends : # Use you…" at bounding box center [300, 48] width 148 height 77
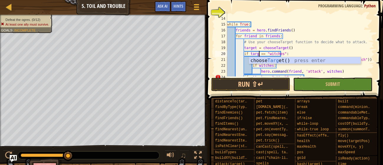
scroll to position [3, 3]
click at [269, 50] on div "while True : friends = hero . findFriends ( ) for friend in friends : # Use you…" at bounding box center [300, 48] width 148 height 77
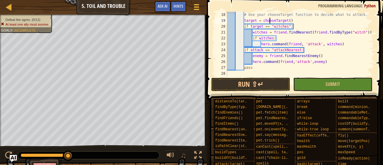
scroll to position [106, 0]
click at [261, 49] on div "# Use your chooseTarget function to decide what to attack. target = chooseTarge…" at bounding box center [300, 50] width 148 height 77
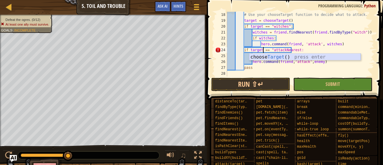
scroll to position [3, 3]
click at [301, 50] on div "# Use your chooseTarget function to decide what to attack. target = chooseTarge…" at bounding box center [300, 50] width 148 height 77
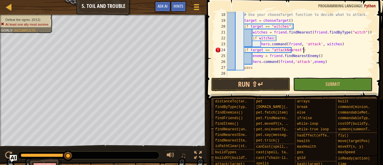
scroll to position [3, 6]
type textarea "if target == "attackNearest":"
click at [284, 84] on button "Run ⇧↵" at bounding box center [250, 85] width 79 height 14
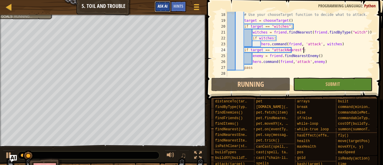
click at [166, 5] on span "Ask AI" at bounding box center [163, 6] width 10 height 6
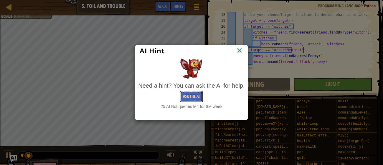
click at [191, 96] on button "Ask the AI" at bounding box center [191, 96] width 23 height 11
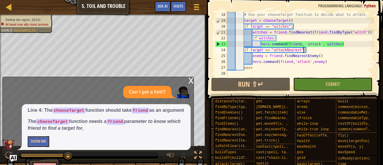
scroll to position [0, 0]
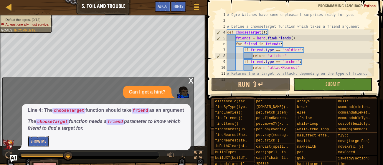
click at [34, 145] on button "Show Me" at bounding box center [39, 141] width 22 height 11
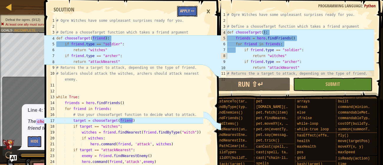
click at [191, 8] on button "Apply =>" at bounding box center [187, 11] width 20 height 11
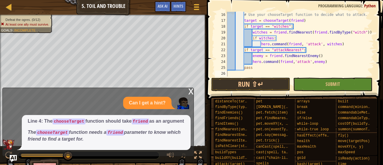
scroll to position [94, 0]
click at [237, 81] on button "Run ⇧↵" at bounding box center [250, 85] width 79 height 14
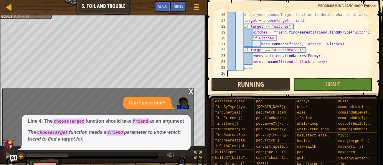
scroll to position [3, 0]
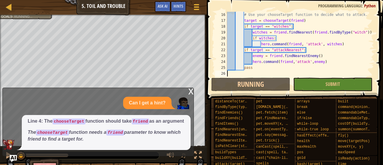
click at [189, 88] on div "x" at bounding box center [190, 91] width 5 height 6
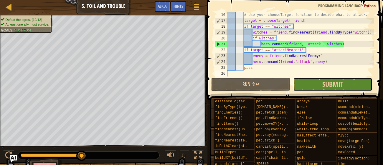
click at [297, 87] on button "Submit" at bounding box center [332, 85] width 79 height 14
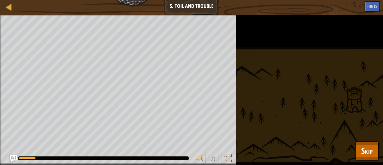
click at [364, 162] on div "Defeat the ogres. (12/12) At least one ally must survive. Goals : Running... ♫ …" at bounding box center [191, 90] width 383 height 151
click at [363, 158] on button "Skip" at bounding box center [366, 151] width 23 height 19
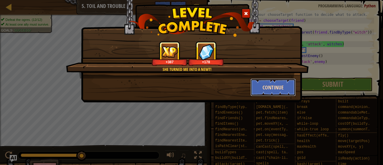
click at [279, 87] on button "Continue" at bounding box center [273, 88] width 46 height 18
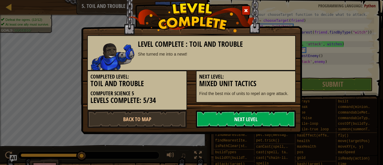
click at [228, 115] on link "Next Level" at bounding box center [246, 119] width 100 height 18
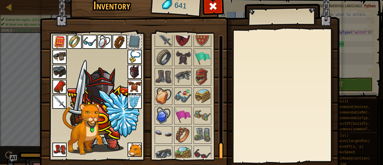
scroll to position [38, 0]
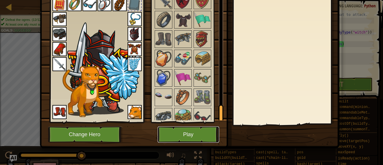
click at [211, 140] on button "Play" at bounding box center [189, 135] width 62 height 16
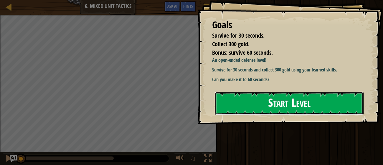
click at [230, 111] on button "Start Level" at bounding box center [289, 103] width 149 height 23
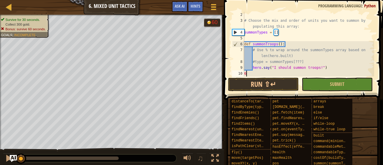
scroll to position [6, 0]
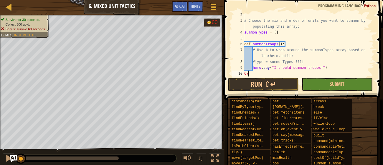
type textarea "6"
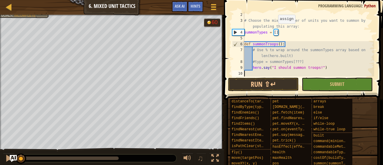
click at [275, 30] on div "# Choose the mix and order of units you want to summon by populating this array…" at bounding box center [308, 50] width 131 height 77
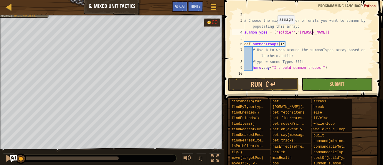
scroll to position [3, 6]
click at [345, 54] on div "# Choose the mix and order of units you want to summon by populating this array…" at bounding box center [308, 50] width 131 height 77
click at [335, 58] on div "# Choose the mix and order of units you want to summon by populating this array…" at bounding box center [308, 50] width 131 height 77
click at [263, 62] on div "# Choose the mix and order of units you want to summon by populating this array…" at bounding box center [308, 50] width 131 height 77
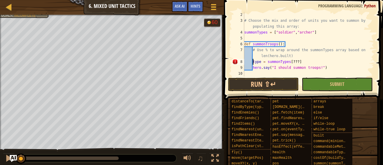
click at [300, 64] on div "# Choose the mix and order of units you want to summon by populating this array…" at bounding box center [308, 50] width 131 height 77
click at [191, 9] on span "Hints" at bounding box center [196, 6] width 10 height 6
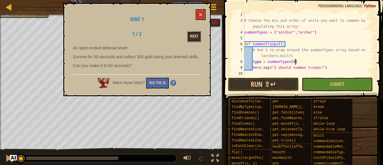
click at [188, 38] on button "Next" at bounding box center [194, 36] width 14 height 11
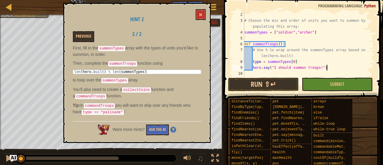
click at [335, 65] on div "# Choose the mix and order of units you want to summon by populating this array…" at bounding box center [308, 50] width 131 height 77
click at [317, 57] on div "# Choose the mix and order of units you want to summon by populating this array…" at bounding box center [308, 50] width 131 height 77
click at [316, 32] on div "# Choose the mix and order of units you want to summon by populating this array…" at bounding box center [308, 50] width 131 height 77
click at [159, 125] on button "Ask the AI" at bounding box center [157, 130] width 23 height 11
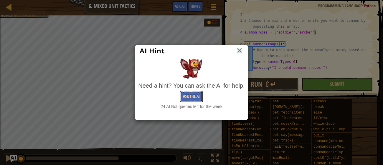
click at [190, 94] on button "Ask the AI" at bounding box center [191, 96] width 23 height 11
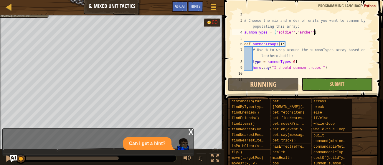
click at [307, 62] on div "# Choose the mix and order of units you want to summon by populating this array…" at bounding box center [308, 50] width 131 height 77
click at [307, 62] on div "# Choose the mix and order of units you want to summon by populating this array…" at bounding box center [308, 44] width 131 height 65
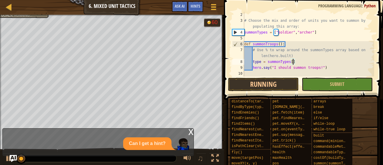
scroll to position [3, 4]
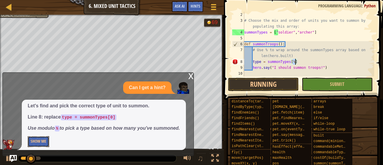
click at [39, 144] on button "Show Me" at bounding box center [39, 141] width 22 height 11
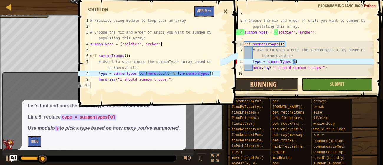
click at [306, 51] on div "# Choose the mix and order of units you want to summon by populating this array…" at bounding box center [308, 50] width 131 height 77
click at [201, 10] on button "Apply =>" at bounding box center [204, 11] width 20 height 11
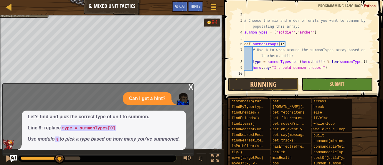
click at [193, 88] on div "x" at bounding box center [190, 87] width 5 height 6
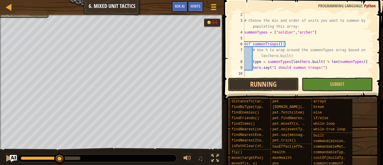
click at [334, 67] on div "# Choose the mix and order of units you want to summon by populating this array…" at bounding box center [308, 50] width 131 height 77
click at [373, 62] on div at bounding box center [371, 41] width 6 height 71
type textarea "type = summonTypes[len(hero.built) % len(summonTypes)]"
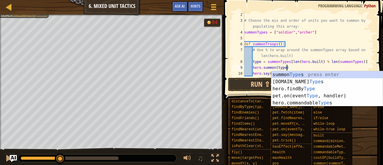
scroll to position [3, 3]
click at [383, 57] on span at bounding box center [304, 41] width 164 height 117
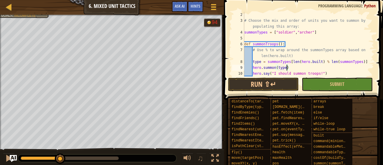
click at [338, 45] on div "# Choose the mix and order of units you want to summon by populating this array…" at bounding box center [308, 50] width 131 height 77
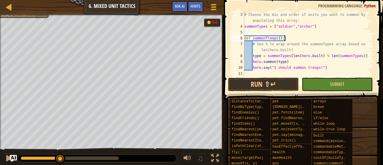
scroll to position [11, 0]
click at [368, 55] on div "# Choose the mix and order of units you want to summon by populating this array…" at bounding box center [308, 53] width 131 height 82
type textarea "type = summonTypes[len(hero.built) % len(summonTypes)]"
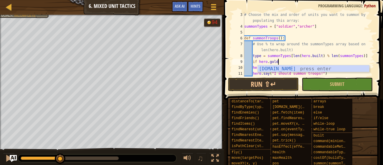
scroll to position [3, 2]
click at [368, 55] on div "# Choose the mix and order of units you want to summon by populating this array…" at bounding box center [308, 53] width 131 height 82
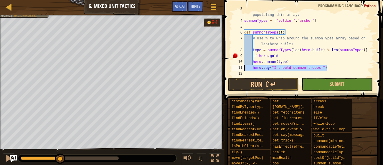
scroll to position [17, 0]
drag, startPoint x: 339, startPoint y: 75, endPoint x: 227, endPoint y: 68, distance: 112.7
click at [227, 68] on div "type = summonTypes[len(hero.built) % len(summonTypes)] 3 4 5 6 7 8 9 10 11 12 #…" at bounding box center [302, 61] width 161 height 117
type textarea "hero.say("I should summon troops!")"
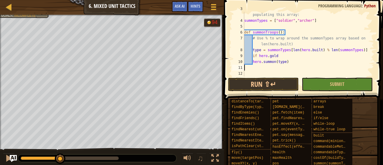
click at [286, 54] on div "# Choose the mix and order of units you want to summon by populating this array…" at bounding box center [308, 47] width 131 height 82
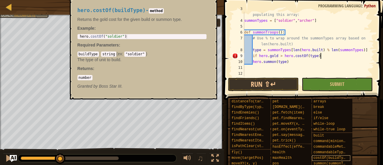
scroll to position [3, 6]
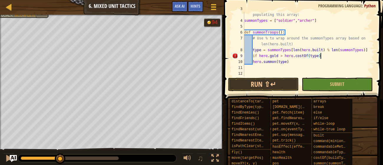
type textarea "if [DOMAIN_NAME] > hero.costOf(type):"
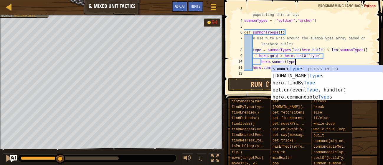
scroll to position [3, 4]
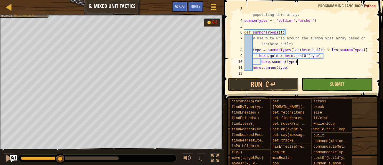
click at [296, 66] on div "# Choose the mix and order of units you want to summon by populating this array…" at bounding box center [308, 47] width 131 height 82
type textarea "hero.summon(type)"
drag, startPoint x: 296, startPoint y: 66, endPoint x: 227, endPoint y: 69, distance: 68.4
click at [227, 69] on div "hero.summon(type) 3 4 5 6 7 8 9 10 11 12 13 # Choose the mix and order of units…" at bounding box center [302, 61] width 161 height 117
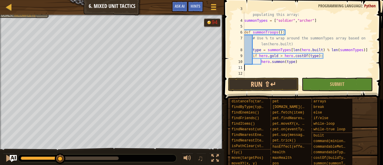
type textarea "hero.summon(type)"
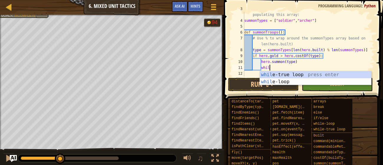
type textarea "w"
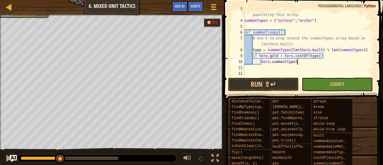
scroll to position [3, 0]
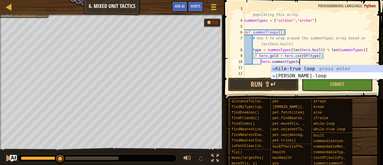
type textarea "hero.summon(type)"
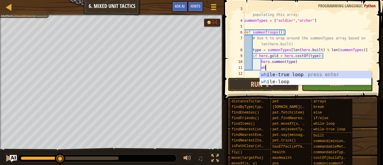
type textarea "w"
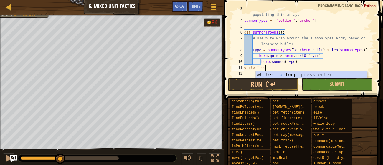
type textarea "while True:"
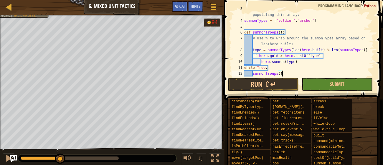
scroll to position [3, 3]
click at [334, 62] on div "# Choose the mix and order of units you want to summon by populating this array…" at bounding box center [308, 47] width 131 height 82
type textarea "hero.summon(type)"
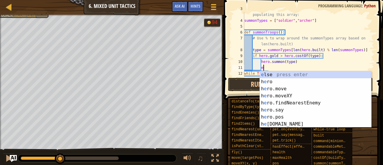
type textarea "e"
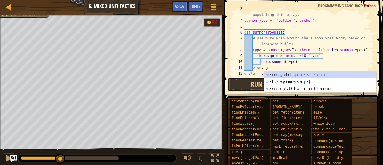
type textarea "else:"
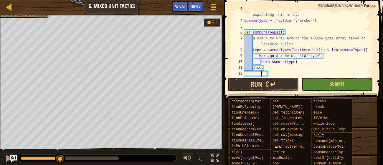
scroll to position [3, 1]
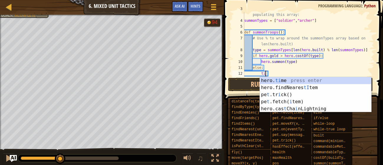
type textarea "t"
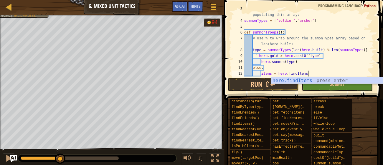
type textarea "items = hero.findItems:"
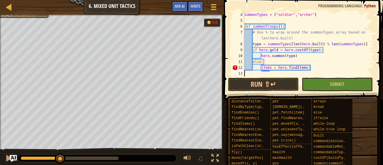
scroll to position [3, 0]
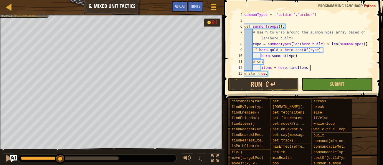
type textarea "items = hero.findItems()"
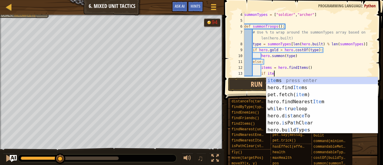
type textarea "i"
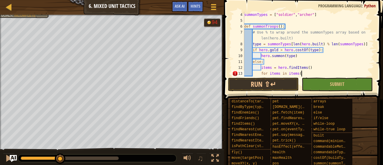
type textarea "for items in items()"
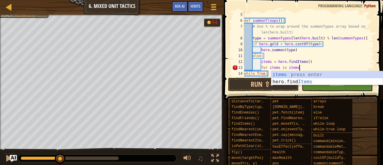
type textarea "for items in items:"
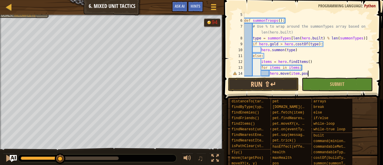
scroll to position [3, 5]
click at [279, 81] on button "Run ⇧↵" at bounding box center [263, 85] width 71 height 14
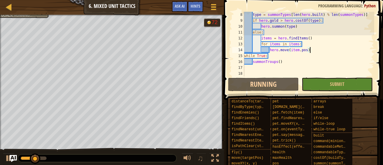
scroll to position [53, 0]
click at [178, 7] on span "Ask AI" at bounding box center [180, 6] width 10 height 6
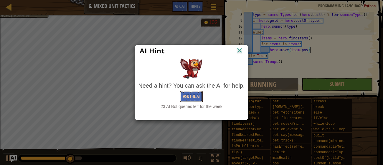
click at [193, 98] on button "Ask the AI" at bounding box center [191, 96] width 23 height 11
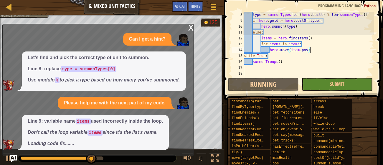
click at [283, 40] on div "type = summonTypes [ len ( hero . built ) % len ( summonTypes )] if hero . gold…" at bounding box center [308, 50] width 131 height 77
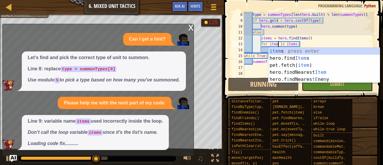
scroll to position [3, 4]
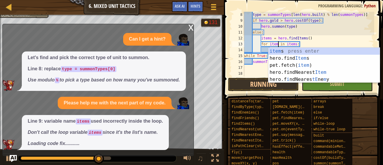
click at [189, 27] on div "x" at bounding box center [190, 27] width 5 height 6
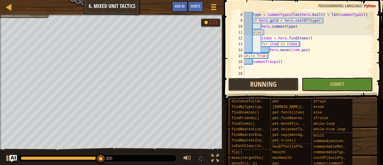
click at [253, 89] on button "Running" at bounding box center [263, 85] width 71 height 14
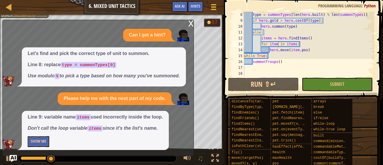
click at [191, 23] on div "x" at bounding box center [190, 23] width 5 height 6
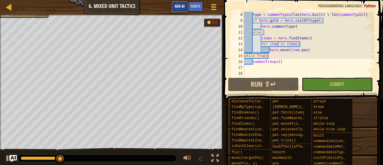
click at [176, 11] on button "Ask AI" at bounding box center [180, 6] width 16 height 11
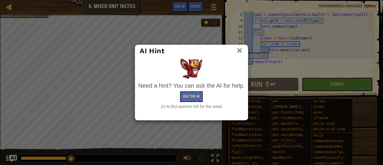
click at [203, 104] on div "22 AI Bot queries left for the week" at bounding box center [191, 107] width 106 height 6
click at [189, 95] on button "Ask the AI" at bounding box center [191, 96] width 23 height 11
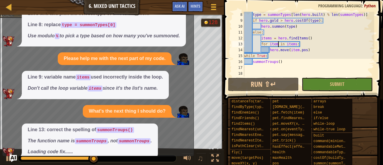
scroll to position [9, 0]
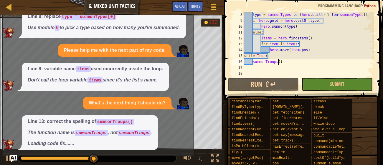
click at [277, 62] on div "type = summonTypes [ len ( hero . built ) % len ( summonTypes )] if hero . gold…" at bounding box center [308, 50] width 131 height 77
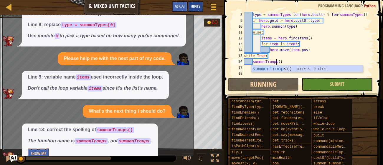
scroll to position [13, 0]
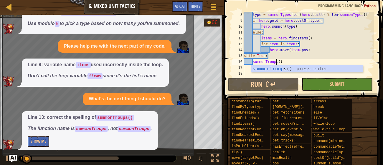
type textarea "summonTroops()"
click at [16, 159] on img "Ask AI" at bounding box center [13, 159] width 8 height 8
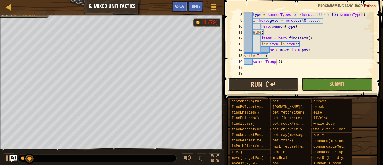
click at [267, 82] on button "Run ⇧↵" at bounding box center [263, 85] width 71 height 14
click at [267, 82] on button "Running" at bounding box center [263, 85] width 71 height 14
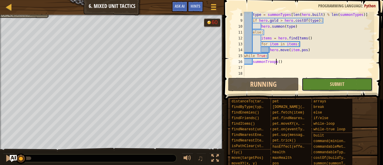
click at [338, 87] on span "Submit" at bounding box center [337, 84] width 14 height 6
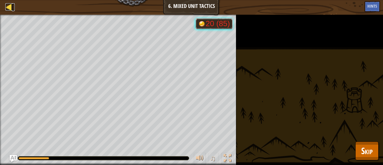
click at [11, 5] on div at bounding box center [8, 6] width 7 height 7
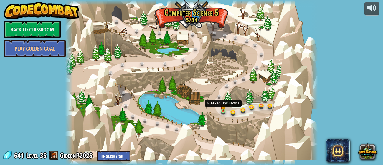
click at [221, 108] on img at bounding box center [223, 107] width 6 height 10
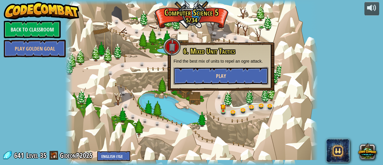
click at [223, 76] on span "Play" at bounding box center [221, 75] width 10 height 7
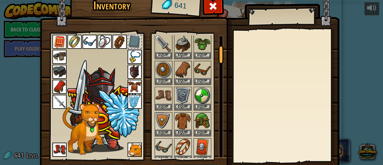
scroll to position [38, 0]
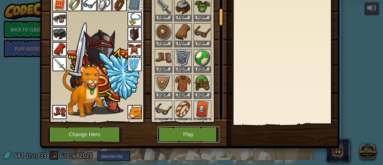
click at [211, 137] on button "Play" at bounding box center [189, 135] width 62 height 16
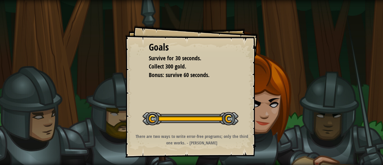
click at [189, 115] on div at bounding box center [191, 118] width 96 height 13
click at [196, 120] on div at bounding box center [191, 118] width 96 height 13
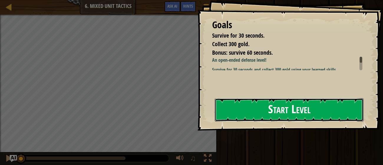
click at [264, 106] on button "Start Level" at bounding box center [289, 109] width 149 height 23
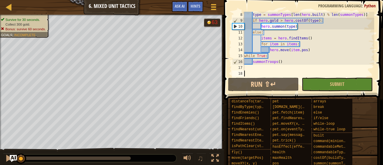
scroll to position [53, 0]
click at [296, 57] on div "type = summonTypes [ len ( hero . built ) % len ( summonTypes )] if hero . gold…" at bounding box center [308, 50] width 131 height 77
click at [296, 60] on div "type = summonTypes [ len ( hero . built ) % len ( summonTypes )] if hero . gold…" at bounding box center [308, 50] width 131 height 77
type textarea "summonTroops()"
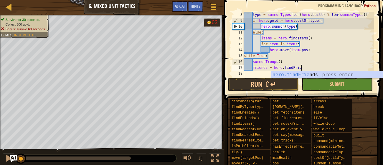
type textarea "friends = hero.findFriends"
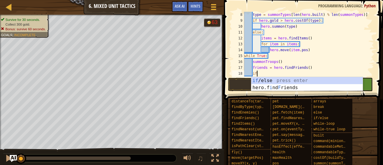
type textarea "i"
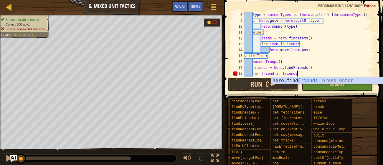
type textarea "for friend in friends:"
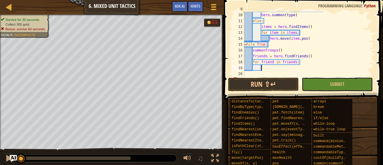
scroll to position [65, 0]
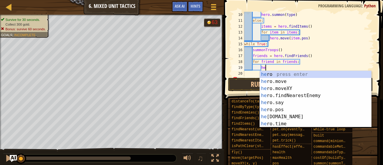
type textarea "h"
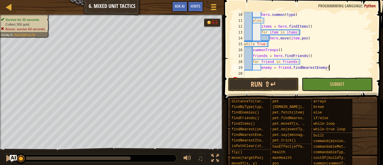
type textarea "enemy = friend.findNearestEnemy()"
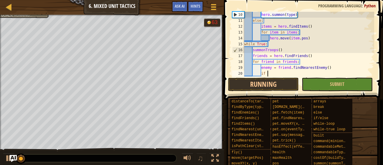
scroll to position [3, 2]
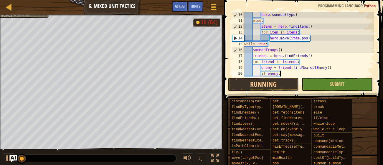
type textarea "if enemy:"
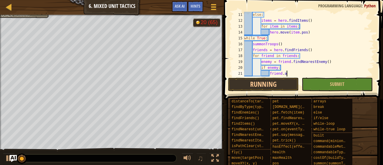
scroll to position [70, 0]
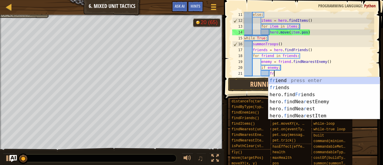
type textarea "f"
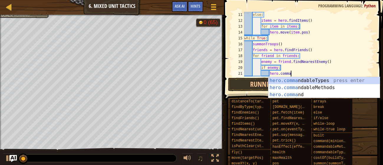
type textarea "hero.command"
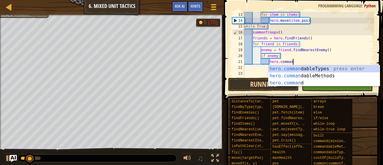
scroll to position [82, 0]
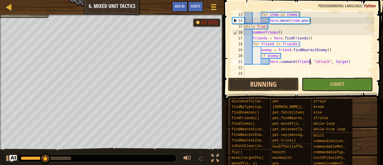
click at [349, 60] on div "for item in items : hero . move ( item . pos ) while True : summonTroops ( ) fr…" at bounding box center [308, 50] width 131 height 77
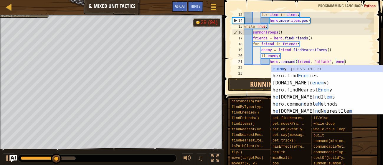
scroll to position [3, 8]
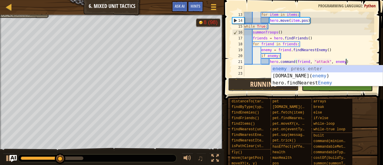
click at [255, 87] on button "Running" at bounding box center [263, 85] width 71 height 14
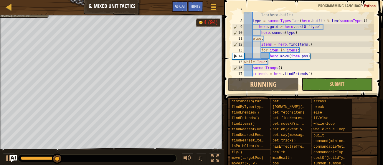
scroll to position [47, 0]
click at [318, 57] on div "# Use % to wrap around the summonTypes array based on len(hero.built) type = su…" at bounding box center [308, 47] width 131 height 82
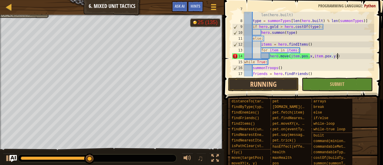
scroll to position [3, 7]
click at [289, 57] on div "# Use % to wrap around the summonTypes array based on len(hero.built) type = su…" at bounding box center [308, 47] width 131 height 82
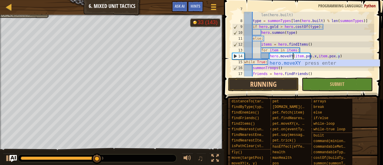
scroll to position [3, 4]
type textarea "hero.moveXY(item.pos.x,item.pox.y)"
click at [266, 81] on button "Running" at bounding box center [263, 85] width 71 height 14
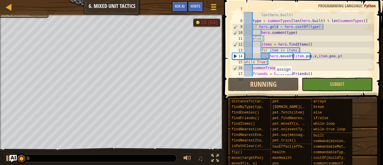
scroll to position [47, 0]
click at [267, 82] on button "Running" at bounding box center [263, 85] width 71 height 14
click at [183, 3] on button "Ask AI" at bounding box center [180, 6] width 16 height 11
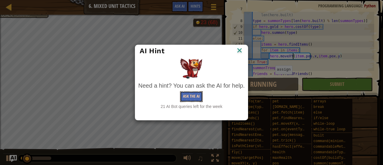
click at [192, 100] on button "Ask the AI" at bounding box center [191, 96] width 23 height 11
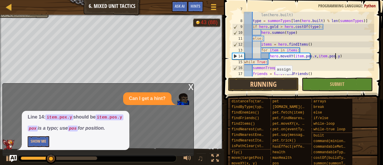
scroll to position [3, 8]
click at [191, 87] on div "x" at bounding box center [190, 87] width 5 height 6
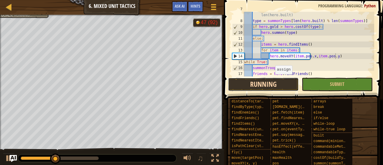
click at [241, 87] on button "Running" at bounding box center [263, 85] width 71 height 14
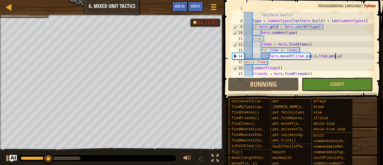
click at [304, 50] on div "# Use % to wrap around the summonTypes array based on len(hero.built) type = su…" at bounding box center [308, 47] width 131 height 82
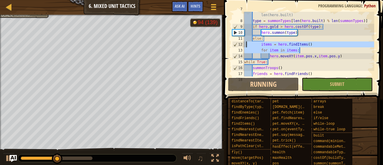
drag, startPoint x: 304, startPoint y: 50, endPoint x: 244, endPoint y: 45, distance: 60.9
click at [244, 45] on div "for item in items: 7 8 9 10 11 12 13 14 15 16 17 18 # Use % to wrap around the …" at bounding box center [302, 44] width 143 height 65
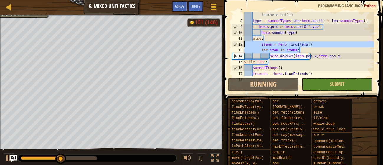
click at [315, 53] on div "# Use % to wrap around the summonTypes array based on len(hero.built) type = su…" at bounding box center [308, 44] width 131 height 65
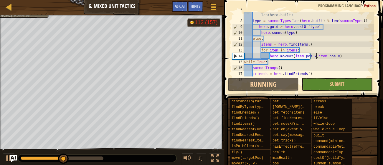
drag, startPoint x: 316, startPoint y: 54, endPoint x: 312, endPoint y: 51, distance: 4.7
click at [312, 51] on div "# Use % to wrap around the summonTypes array based on len(hero.built) type = su…" at bounding box center [308, 47] width 131 height 82
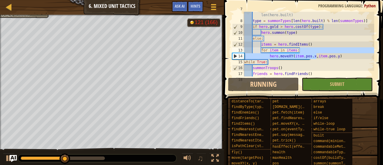
click at [312, 51] on div "# Use % to wrap around the summonTypes array based on len(hero.built) type = su…" at bounding box center [308, 44] width 131 height 65
type textarea "for item in items:"
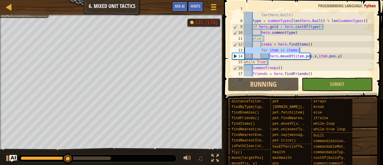
drag, startPoint x: 312, startPoint y: 51, endPoint x: 233, endPoint y: 52, distance: 78.9
click at [233, 52] on div "for item in items: 7 8 9 10 11 12 13 14 15 16 17 18 # Use % to wrap around the …" at bounding box center [302, 44] width 143 height 65
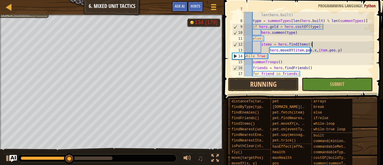
scroll to position [3, 0]
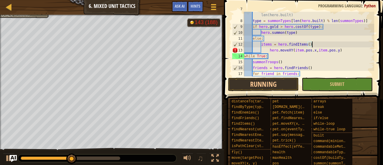
click at [270, 51] on div "# Use % to wrap around the summonTypes array based on len(hero.built) type = su…" at bounding box center [308, 47] width 131 height 82
click at [285, 49] on div "# Use % to wrap around the summonTypes array based on len(hero.built) type = su…" at bounding box center [308, 47] width 131 height 82
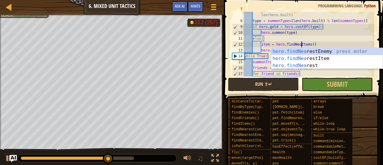
scroll to position [3, 5]
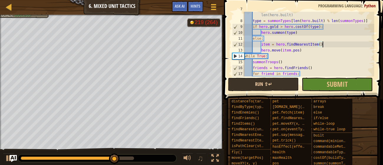
type textarea "item = hero.findNearestItem()"
click at [283, 90] on button "Run ⇧↵" at bounding box center [263, 85] width 71 height 14
click at [293, 103] on div "pet" at bounding box center [290, 102] width 38 height 6
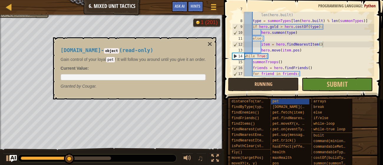
click at [321, 92] on span at bounding box center [304, 41] width 164 height 117
click at [318, 87] on button "Submit" at bounding box center [337, 85] width 71 height 14
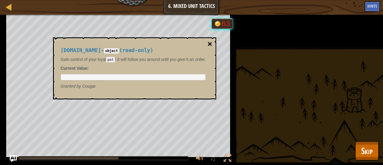
click at [212, 44] on button "×" at bounding box center [209, 44] width 5 height 8
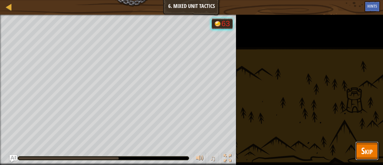
drag, startPoint x: 359, startPoint y: 148, endPoint x: 246, endPoint y: 8, distance: 180.2
click at [311, 134] on div "Map Computer Science 5 6. Mixed Unit Tactics Game Menu Done Hints Ask AI 1 2 3 …" at bounding box center [191, 82] width 383 height 165
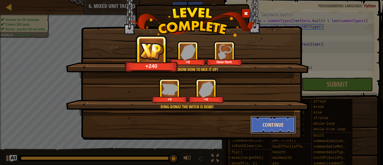
click at [271, 119] on button "Continue" at bounding box center [273, 125] width 46 height 18
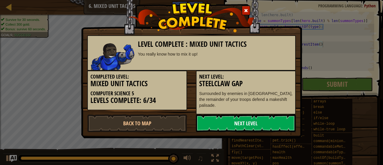
click at [265, 123] on link "Next Level" at bounding box center [246, 124] width 100 height 18
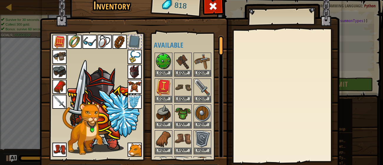
scroll to position [29, 0]
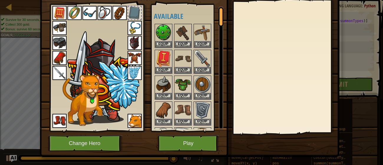
click at [131, 71] on img at bounding box center [135, 73] width 14 height 14
click at [206, 143] on button "Play" at bounding box center [189, 143] width 62 height 16
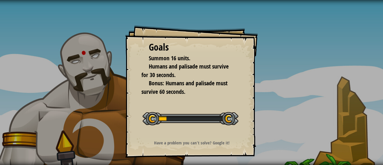
click at [202, 141] on strong "Have a problem you can't solve? Google it!" at bounding box center [191, 143] width 75 height 6
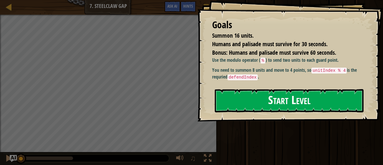
drag, startPoint x: 243, startPoint y: 119, endPoint x: 290, endPoint y: 97, distance: 51.4
click at [290, 97] on div "Start Level" at bounding box center [289, 101] width 149 height 24
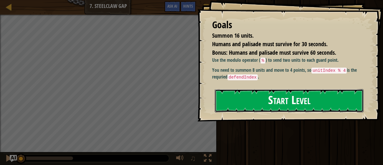
click at [294, 99] on button "Start Level" at bounding box center [289, 100] width 149 height 23
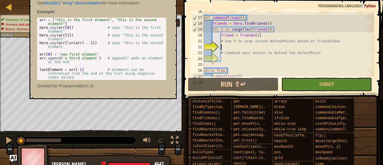
scroll to position [115, 0]
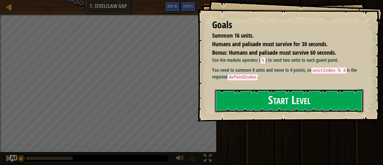
click at [253, 100] on button "Start Level" at bounding box center [289, 100] width 149 height 23
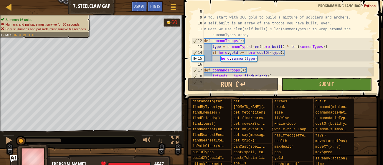
scroll to position [63, 0]
click at [267, 59] on div "# You start with 360 gold to build a mixture of soldiers and archers. # self.bu…" at bounding box center [288, 46] width 171 height 77
click at [288, 45] on div "# You start with 360 gold to build a mixture of soldiers and archers. # self.bu…" at bounding box center [288, 46] width 171 height 77
click at [287, 45] on div "# You start with 360 gold to build a mixture of soldiers and archers. # self.bu…" at bounding box center [288, 46] width 171 height 77
click at [329, 48] on div "# You start with 360 gold to build a mixture of soldiers and archers. # self.bu…" at bounding box center [288, 46] width 171 height 77
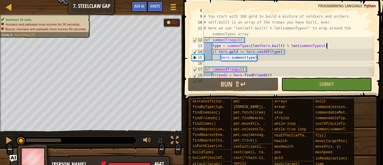
click at [297, 49] on div "# You start with 360 gold to build a mixture of soldiers and archers. # self.bu…" at bounding box center [288, 46] width 171 height 77
type textarea "if [DOMAIN_NAME] >= hero.costOf(type):"
click at [298, 50] on div "# You start with 360 gold to build a mixture of soldiers and archers. # self.bu…" at bounding box center [288, 46] width 171 height 77
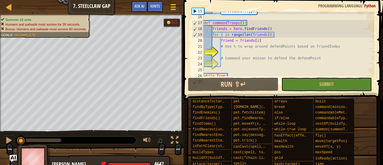
scroll to position [110, 0]
click at [286, 50] on div "hero . summon ( type ) def commandTroops ( ) : friends = hero . findFriends ( )…" at bounding box center [288, 46] width 171 height 77
click at [303, 61] on div "hero . summon ( type ) def commandTroops ( ) : friends = hero . findFriends ( )…" at bounding box center [288, 46] width 171 height 77
type textarea "# Command your minion to defend the defendPoint"
click at [303, 61] on div "hero . summon ( type ) def commandTroops ( ) : friends = hero . findFriends ( )…" at bounding box center [288, 46] width 171 height 77
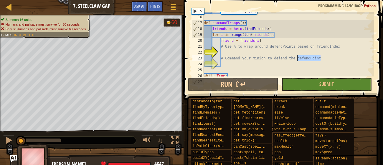
click at [327, 51] on div "hero . summon ( type ) def commandTroops ( ) : friends = hero . findFriends ( )…" at bounding box center [288, 46] width 171 height 77
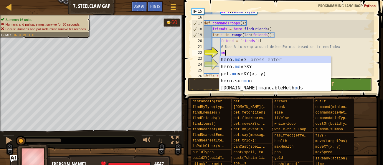
scroll to position [2, 1]
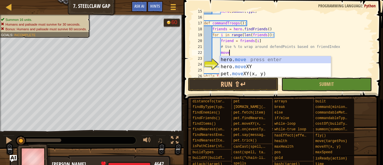
type textarea "move"
